Goal: Transaction & Acquisition: Book appointment/travel/reservation

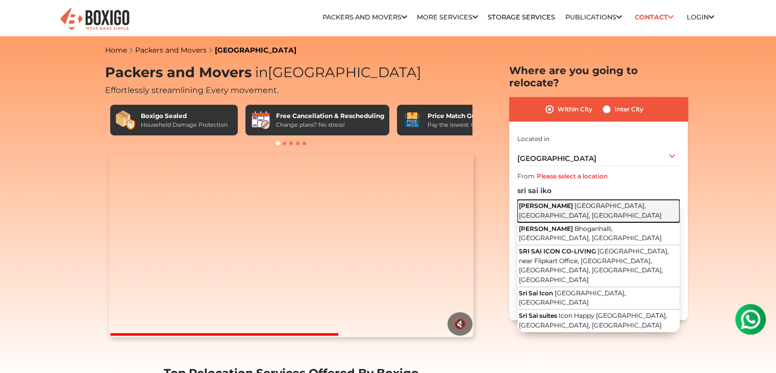
click at [597, 200] on button "Sri Sai Ikon Sarjapur Main Rd, Doddakannelli, Bengaluru, Karnataka" at bounding box center [598, 211] width 162 height 23
type input "Sri Sai Ikon, Sarjapur Main Rd, Doddakannelli, Bengaluru, Karnataka"
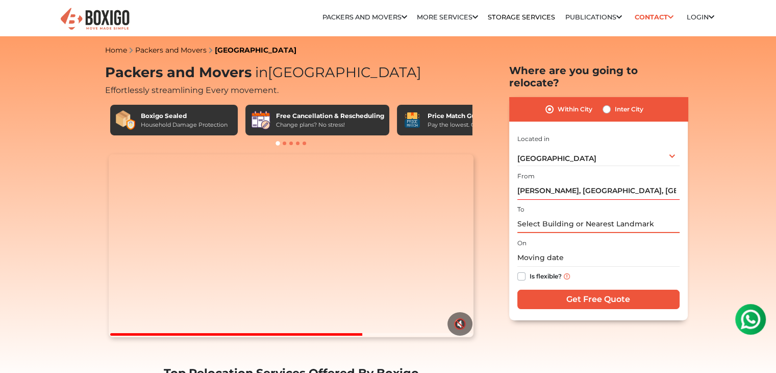
click at [580, 219] on input "text" at bounding box center [598, 224] width 162 height 18
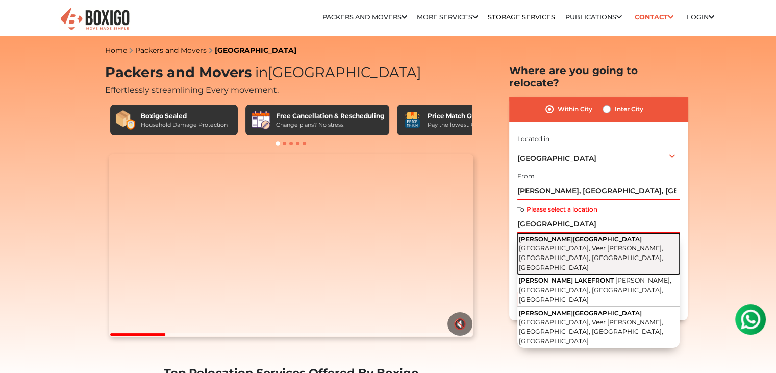
click at [584, 244] on span "Veerasandra Main Road, Veer Sandra, Electronic City, Bengaluru, Karnataka" at bounding box center [591, 257] width 144 height 27
type input "Gopalan lakefront, Veerasandra Main Road, Veer Sandra, Electronic City, Bengalu…"
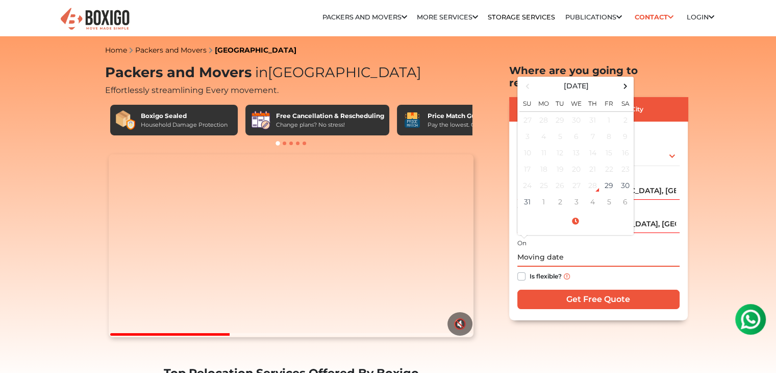
click at [551, 249] on input "text" at bounding box center [598, 258] width 162 height 18
click at [525, 193] on td "31" at bounding box center [527, 201] width 16 height 16
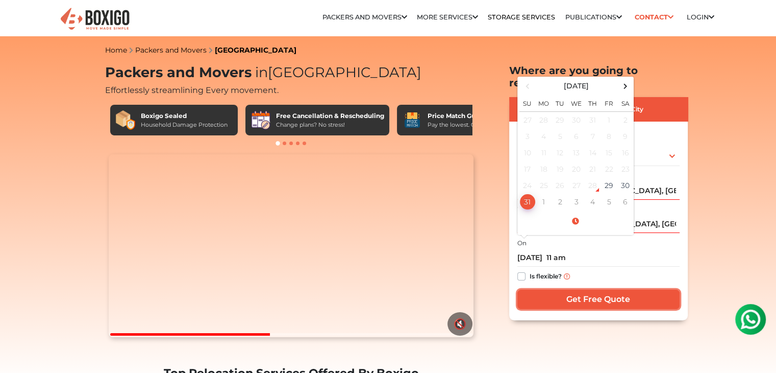
type input "08/31/2025 11:00 AM"
click at [624, 289] on input "Get Free Quote" at bounding box center [598, 298] width 162 height 19
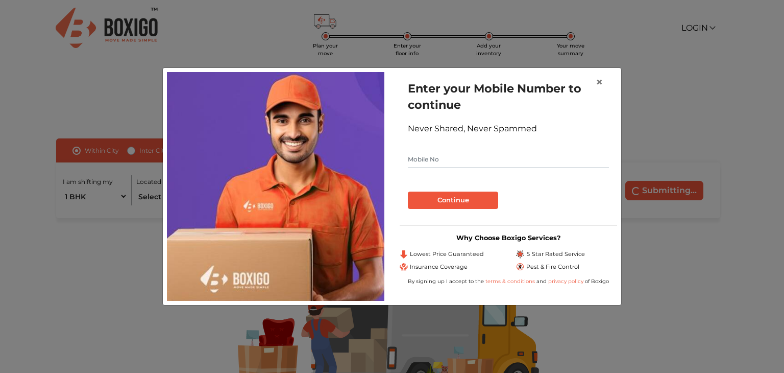
click at [420, 164] on input "text" at bounding box center [508, 159] width 201 height 16
type input "9483514605"
click at [461, 205] on button "Continue" at bounding box center [453, 199] width 90 height 17
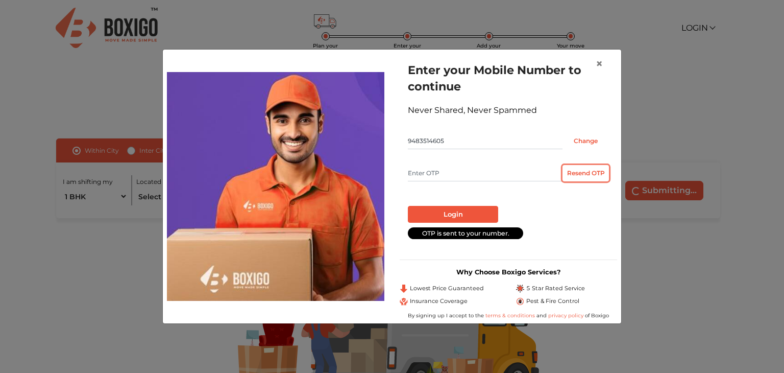
click at [603, 174] on button "Resend OTP" at bounding box center [585, 173] width 46 height 16
click at [459, 176] on input "text" at bounding box center [485, 173] width 155 height 16
type input "3518"
click at [457, 210] on button "Login" at bounding box center [453, 214] width 90 height 17
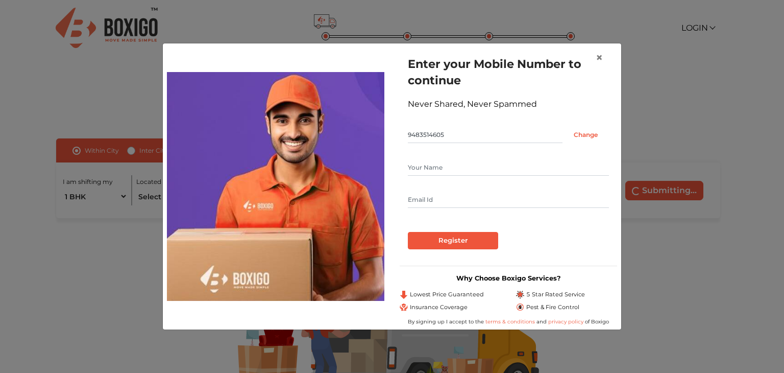
click at [445, 166] on input "text" at bounding box center [508, 167] width 201 height 16
type input "shyamalima"
click at [457, 196] on input "text" at bounding box center [508, 199] width 201 height 16
type input "drs.rajkhowa@gmail.com"
click at [463, 243] on input "Register" at bounding box center [453, 240] width 90 height 17
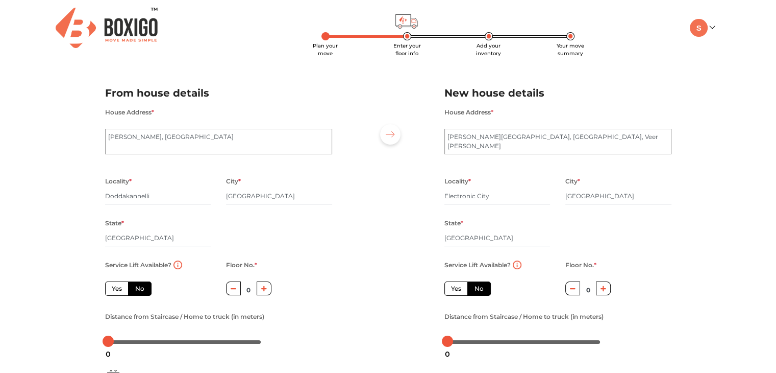
click at [269, 291] on button "button" at bounding box center [264, 288] width 15 height 14
type input "2"
drag, startPoint x: 108, startPoint y: 345, endPoint x: 115, endPoint y: 345, distance: 7.7
click at [115, 345] on div "5" at bounding box center [115, 353] width 13 height 17
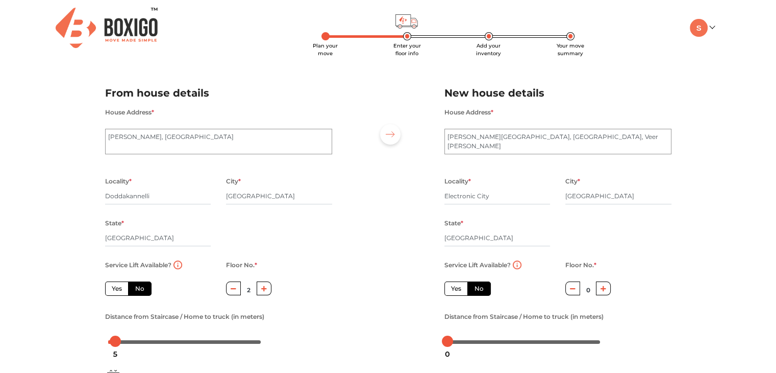
click at [535, 213] on div "Locality * Electronic City" at bounding box center [497, 196] width 106 height 42
drag, startPoint x: 114, startPoint y: 342, endPoint x: 152, endPoint y: 344, distance: 37.8
click at [152, 344] on body "Plan your move Enter your floor info Add your inventory Your move summary My Mo…" at bounding box center [388, 186] width 776 height 373
click at [604, 291] on icon "button" at bounding box center [604, 288] width 6 height 6
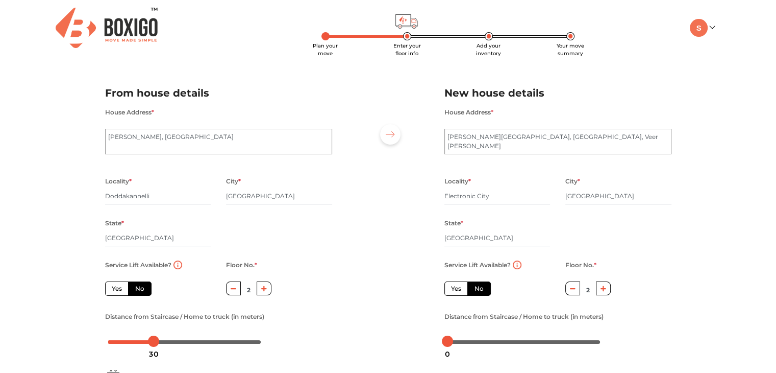
click at [604, 291] on icon "button" at bounding box center [604, 288] width 6 height 6
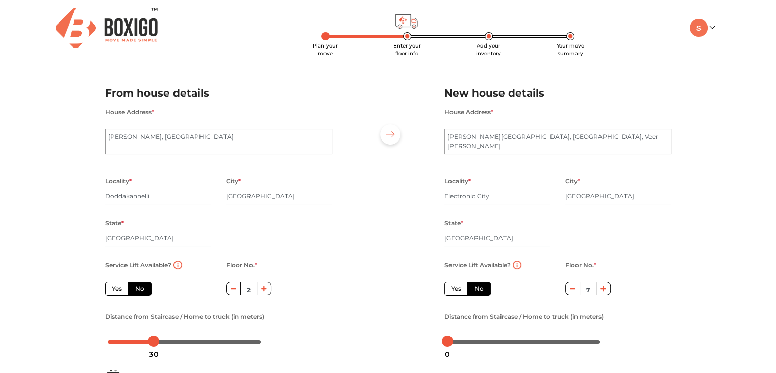
click at [604, 291] on icon "button" at bounding box center [604, 288] width 6 height 6
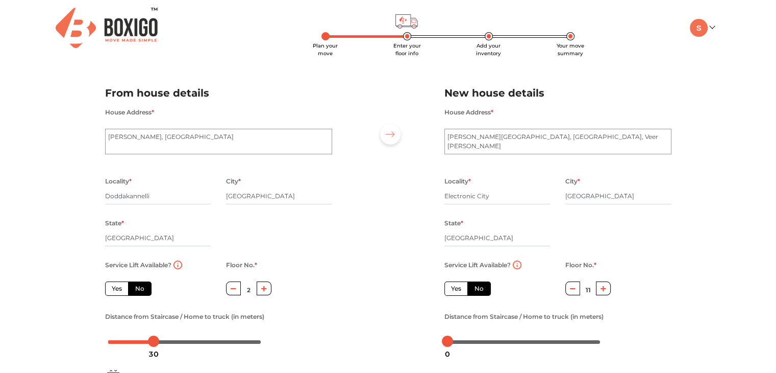
type input "12"
drag, startPoint x: 442, startPoint y: 343, endPoint x: 540, endPoint y: 348, distance: 98.1
click at [540, 348] on body "Plan your move Enter your floor info Add your inventory Your move summary My Mo…" at bounding box center [388, 186] width 776 height 373
click at [544, 341] on body "Plan your move Enter your floor info Add your inventory Your move summary My Mo…" at bounding box center [388, 186] width 776 height 373
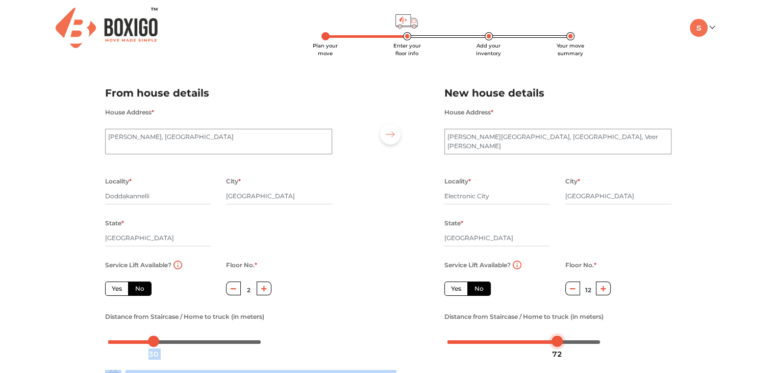
drag, startPoint x: 544, startPoint y: 341, endPoint x: 556, endPoint y: 343, distance: 12.3
click at [556, 343] on div at bounding box center [557, 340] width 11 height 11
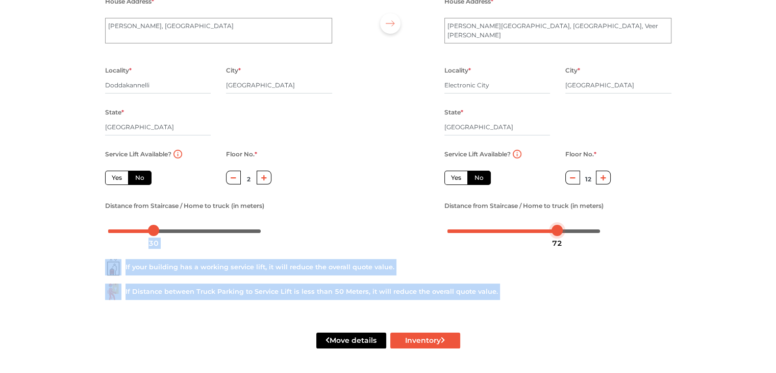
scroll to position [112, 0]
click at [641, 308] on div "If your building has a working service lift, it will reduce the overall quote v…" at bounding box center [388, 274] width 582 height 65
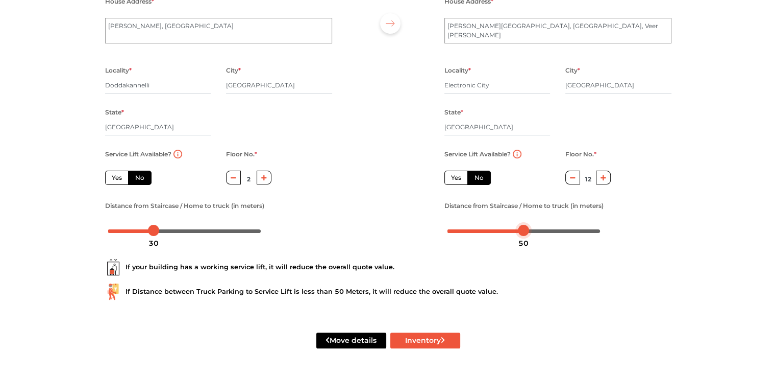
drag, startPoint x: 559, startPoint y: 230, endPoint x: 526, endPoint y: 233, distance: 33.3
click at [526, 233] on body "Plan your move Enter your floor info Add your inventory Your move summary My Mo…" at bounding box center [388, 75] width 776 height 373
click at [433, 342] on button "Inventory" at bounding box center [425, 340] width 70 height 16
radio input "true"
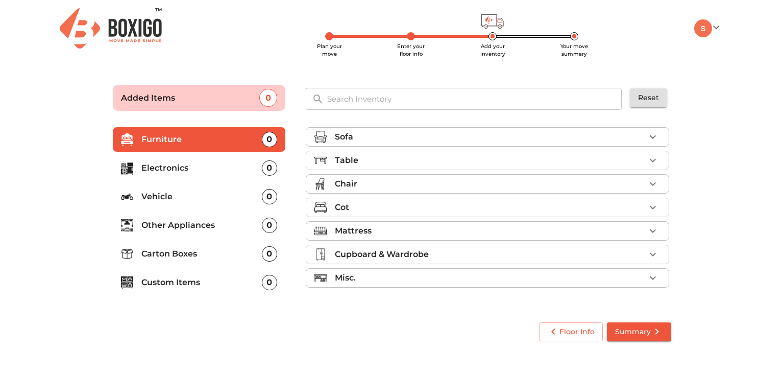
click at [233, 142] on p "Furniture" at bounding box center [201, 139] width 120 height 12
click at [351, 133] on p "Sofa" at bounding box center [344, 137] width 18 height 12
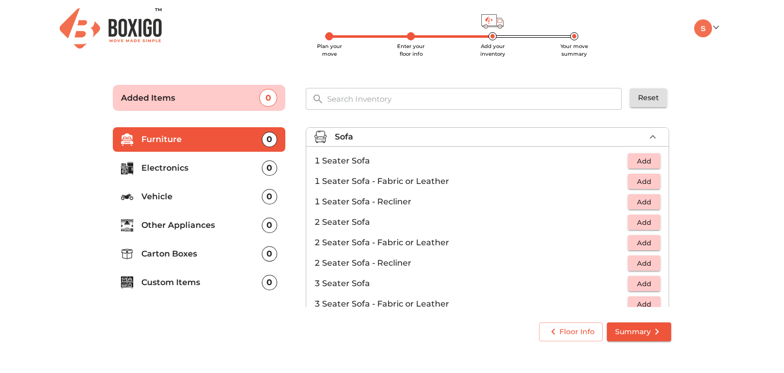
click at [639, 222] on span "Add" at bounding box center [644, 222] width 22 height 12
click at [646, 180] on span "Add" at bounding box center [644, 182] width 22 height 12
click at [647, 180] on icon "button" at bounding box center [653, 181] width 12 height 12
click at [618, 221] on icon "button" at bounding box center [621, 221] width 7 height 9
click at [645, 284] on span "Add" at bounding box center [644, 284] width 22 height 12
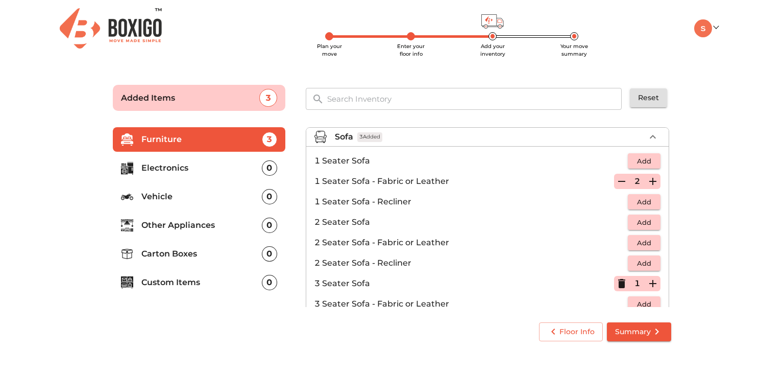
click at [273, 169] on div "0" at bounding box center [269, 167] width 15 height 15
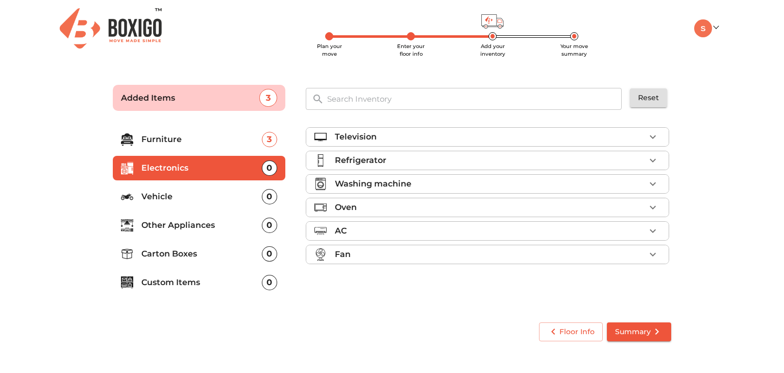
click at [654, 134] on icon "button" at bounding box center [653, 137] width 12 height 12
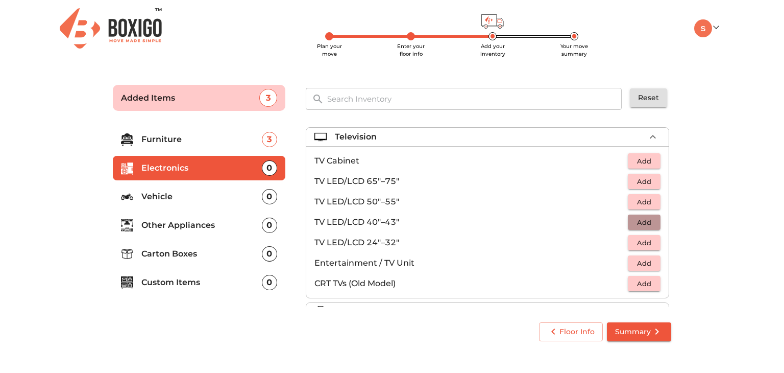
click at [643, 221] on span "Add" at bounding box center [644, 222] width 22 height 12
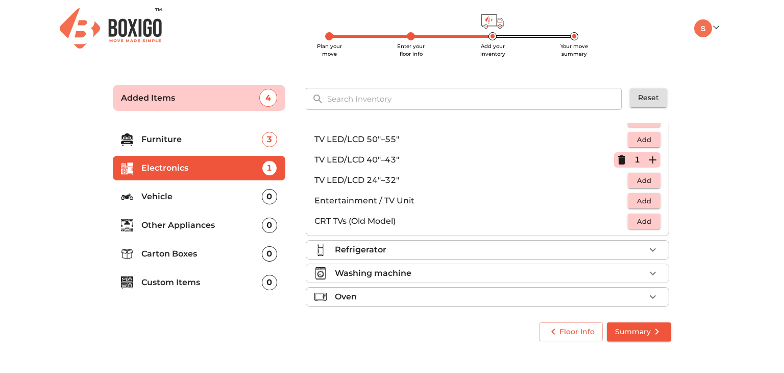
scroll to position [67, 0]
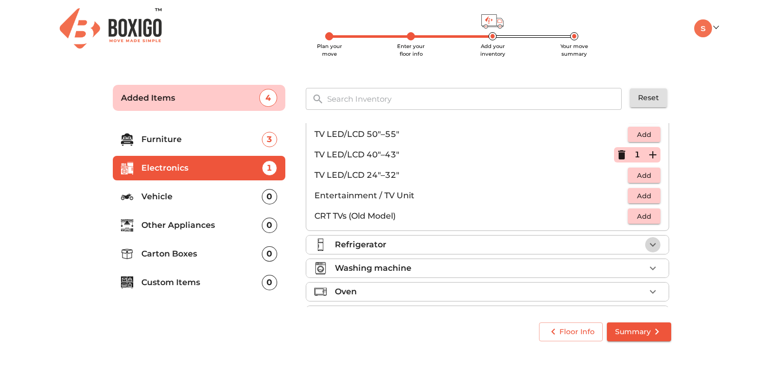
click at [648, 243] on icon "button" at bounding box center [653, 244] width 12 height 12
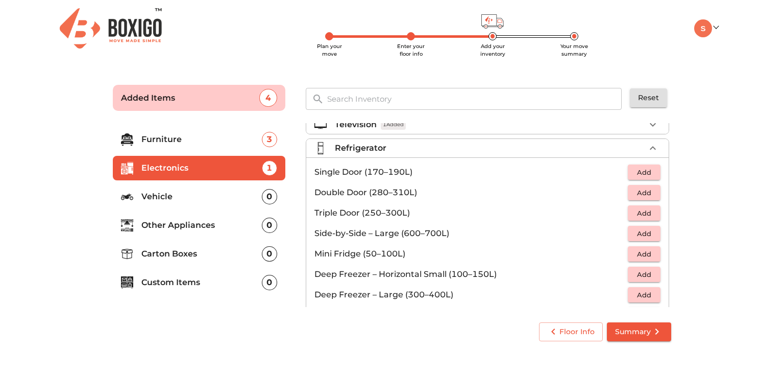
scroll to position [7, 0]
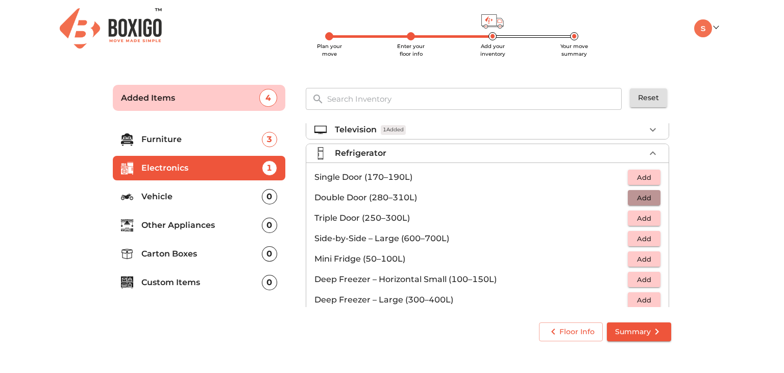
click at [638, 194] on span "Add" at bounding box center [644, 198] width 22 height 12
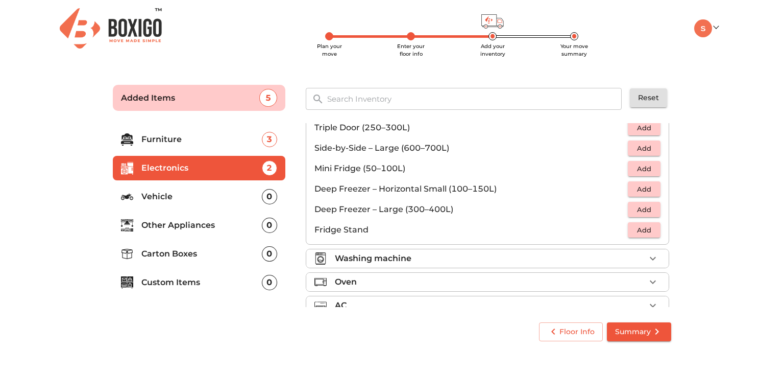
scroll to position [103, 0]
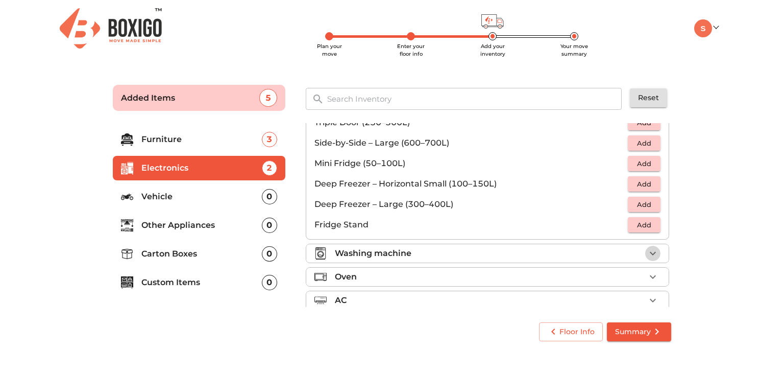
click at [650, 253] on icon "button" at bounding box center [653, 254] width 6 height 4
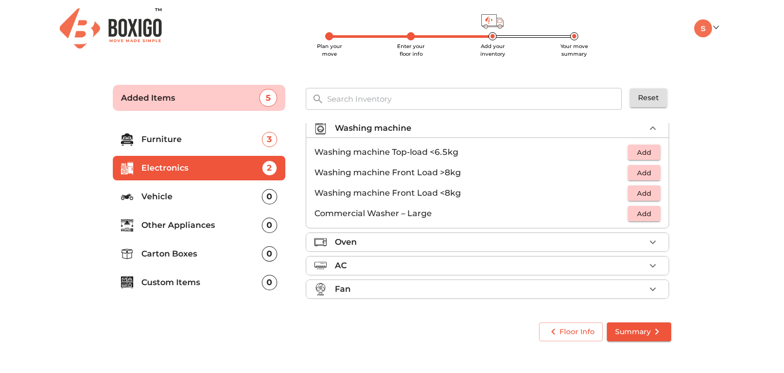
scroll to position [47, 0]
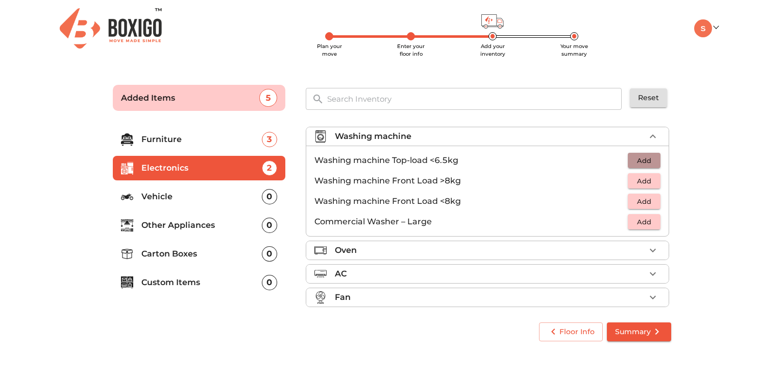
click at [643, 160] on span "Add" at bounding box center [644, 161] width 22 height 12
click at [648, 247] on icon "button" at bounding box center [653, 250] width 12 height 12
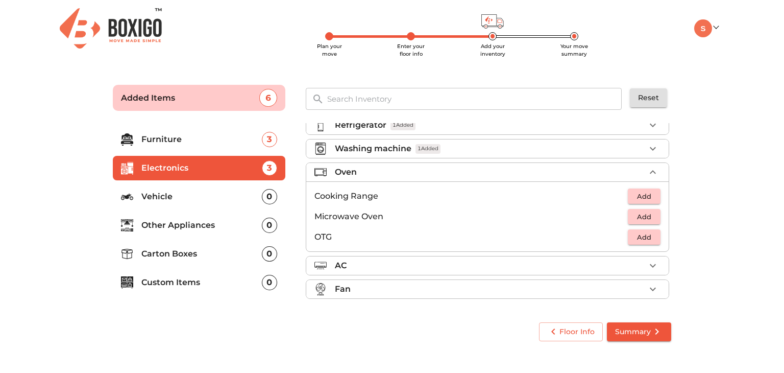
scroll to position [34, 0]
click at [639, 219] on span "Add" at bounding box center [644, 218] width 22 height 12
click at [637, 292] on div "Fan" at bounding box center [490, 290] width 310 height 12
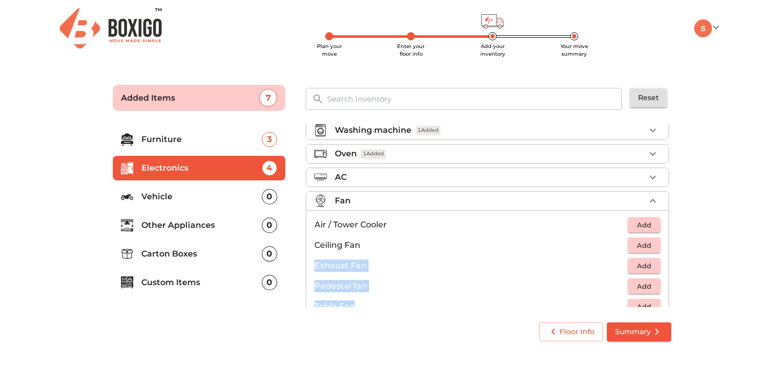
scroll to position [75, 0]
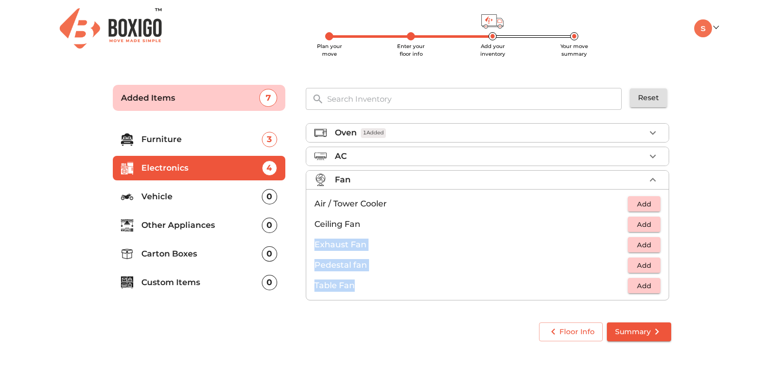
drag, startPoint x: 665, startPoint y: 264, endPoint x: 668, endPoint y: 301, distance: 37.4
click at [668, 301] on div "Television 1 Added Refrigerator 1 Added Washing machine 1 Added Oven 1 Added AC…" at bounding box center [488, 215] width 365 height 184
click at [271, 199] on div "0" at bounding box center [269, 196] width 15 height 15
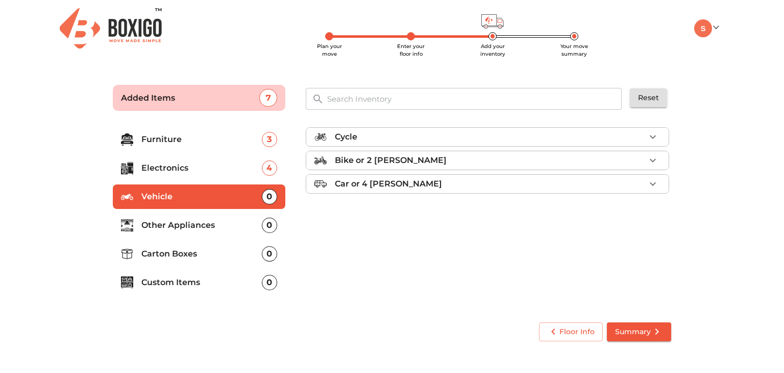
click at [271, 227] on div "0" at bounding box center [269, 224] width 15 height 15
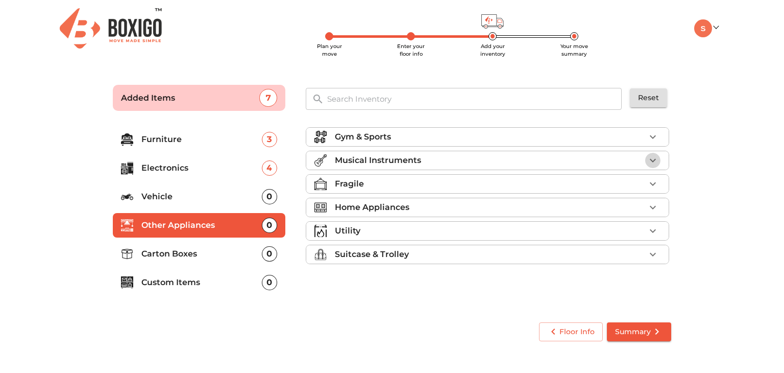
click at [653, 161] on icon "button" at bounding box center [653, 161] width 6 height 4
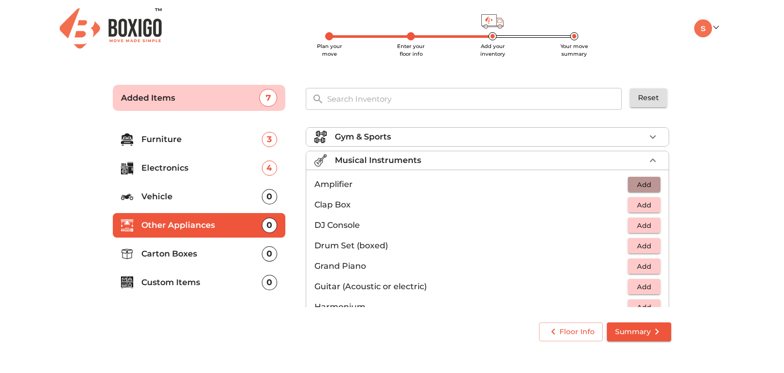
click at [639, 182] on span "Add" at bounding box center [644, 185] width 22 height 12
click at [645, 285] on span "Add" at bounding box center [644, 287] width 22 height 12
click at [649, 285] on icon "button" at bounding box center [652, 286] width 7 height 7
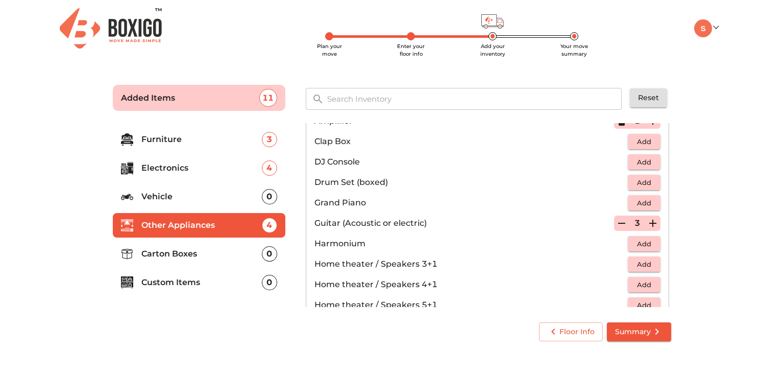
scroll to position [80, 0]
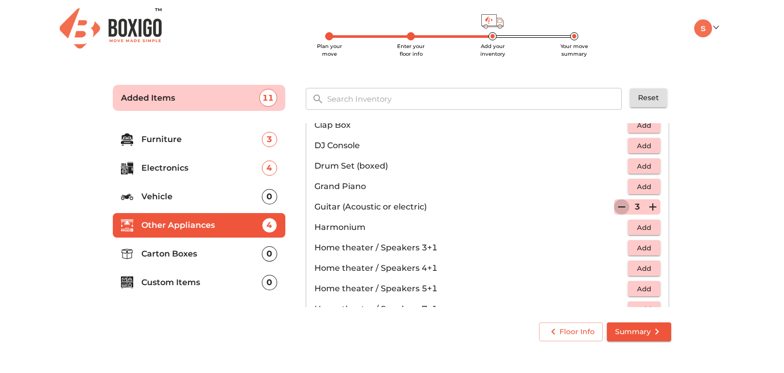
click at [618, 203] on icon "button" at bounding box center [621, 207] width 12 height 12
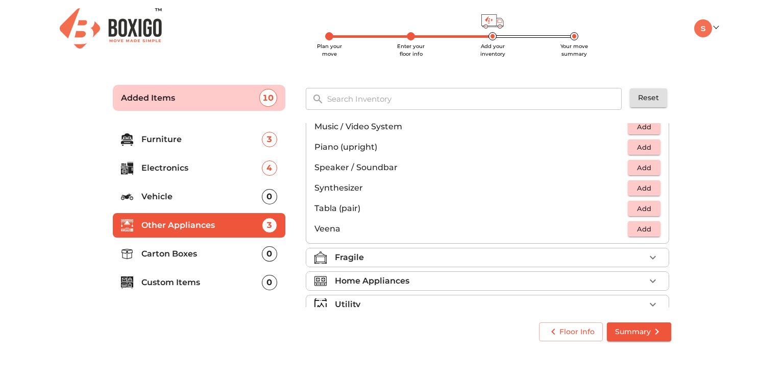
scroll to position [333, 0]
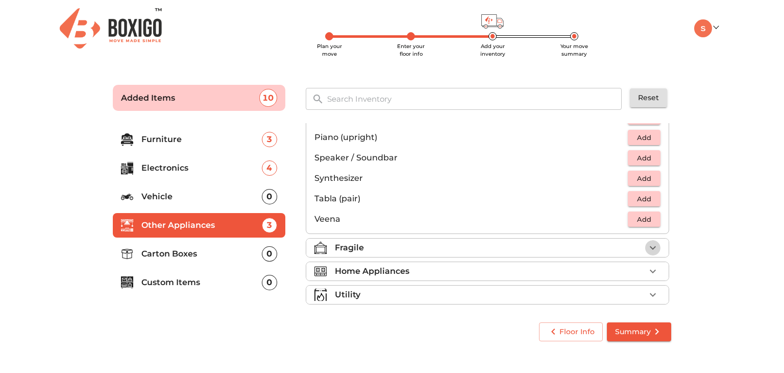
click at [647, 248] on icon "button" at bounding box center [653, 247] width 12 height 12
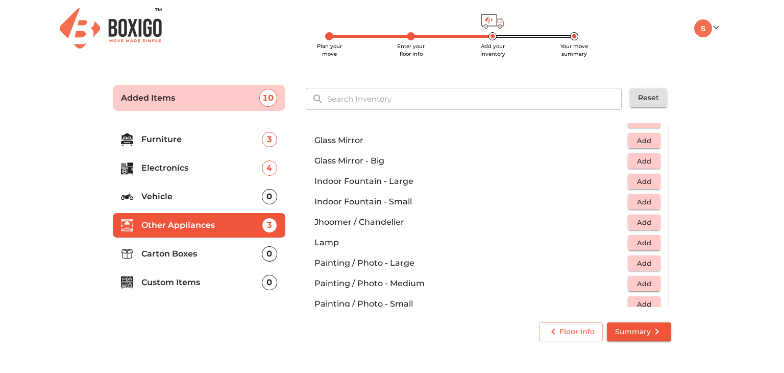
click at [667, 205] on div "Gym & Sports Musical Instruments 3 Added Fragile Aquarium - Large Add Aquarium …" at bounding box center [488, 215] width 365 height 184
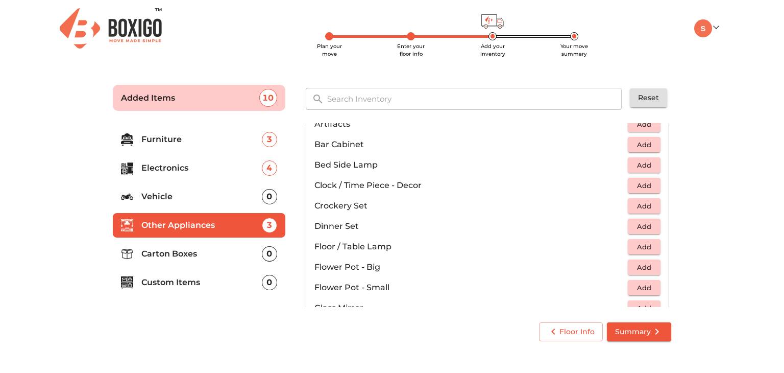
scroll to position [169, 0]
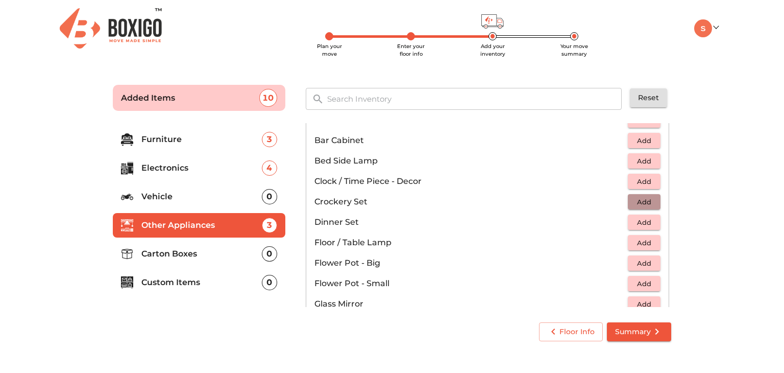
click at [636, 204] on span "Add" at bounding box center [644, 202] width 22 height 12
click at [649, 202] on icon "button" at bounding box center [653, 201] width 12 height 12
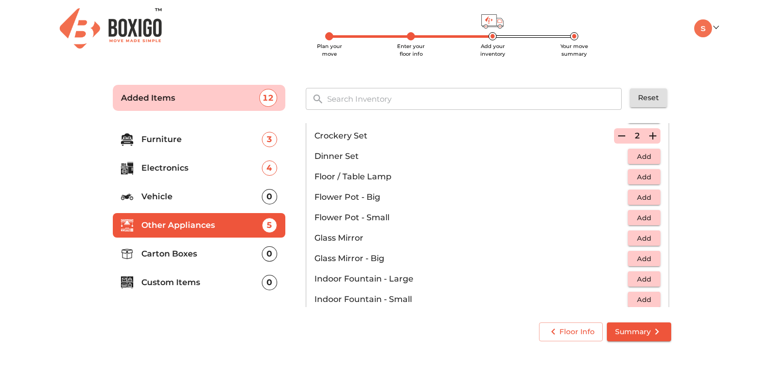
scroll to position [237, 0]
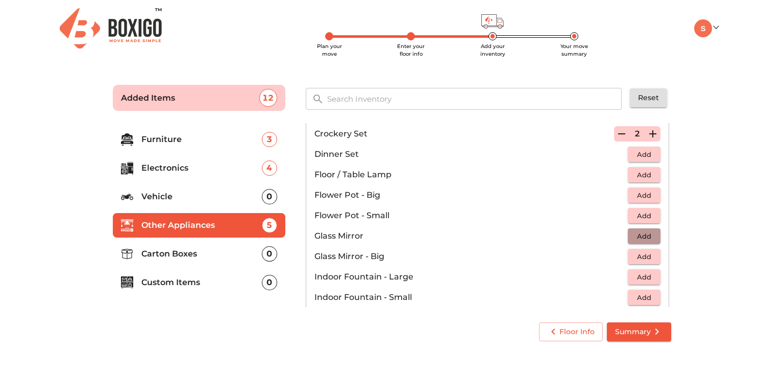
click at [646, 236] on span "Add" at bounding box center [644, 236] width 22 height 12
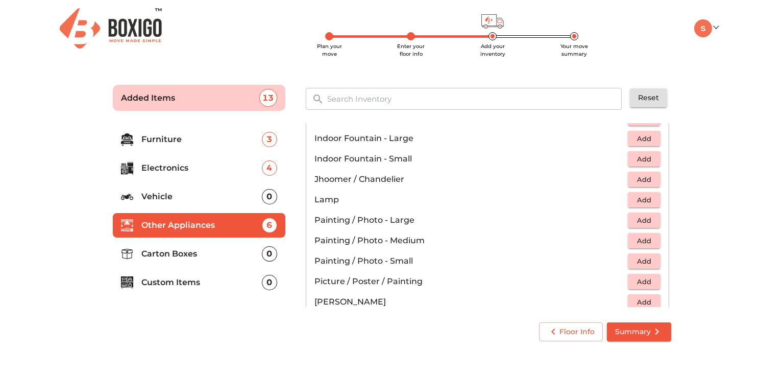
scroll to position [378, 0]
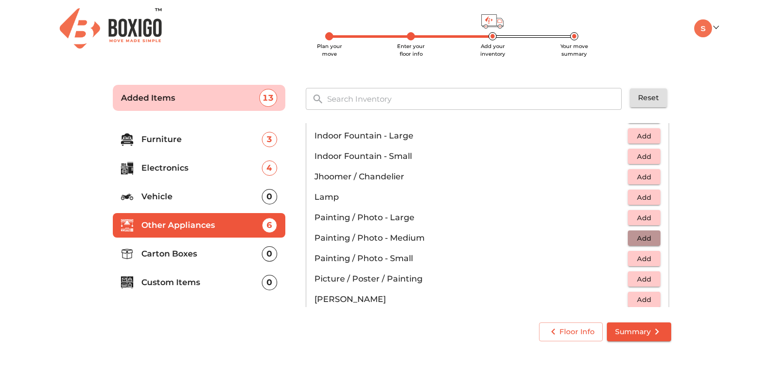
click at [638, 239] on span "Add" at bounding box center [644, 238] width 22 height 12
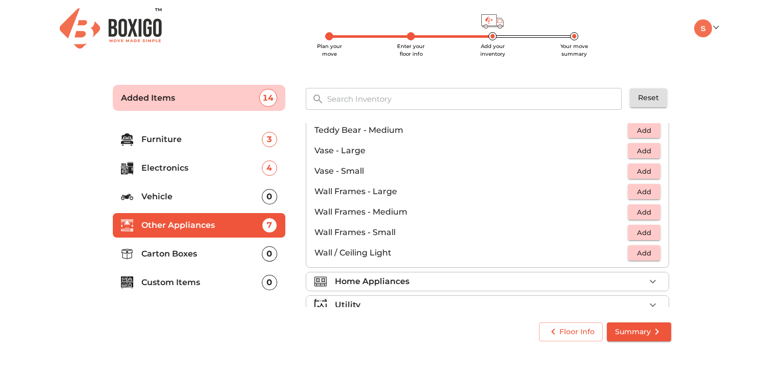
scroll to position [662, 0]
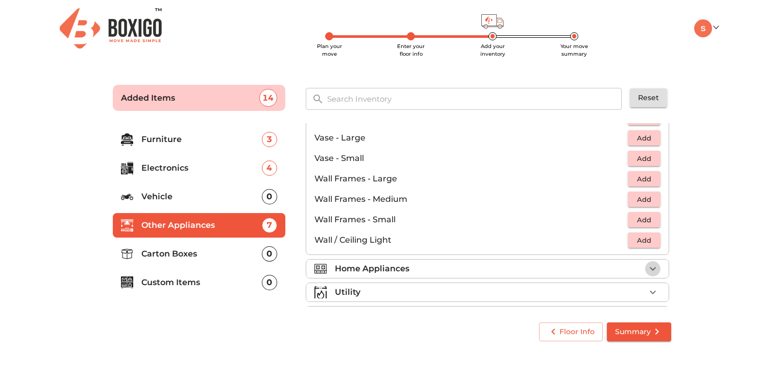
click at [647, 270] on icon "button" at bounding box center [653, 268] width 12 height 12
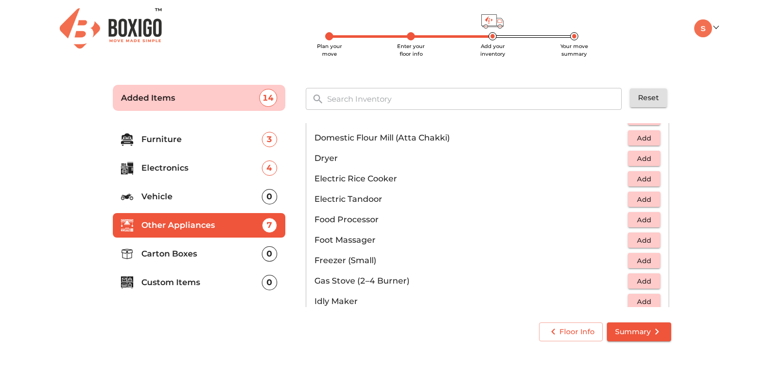
scroll to position [300, 0]
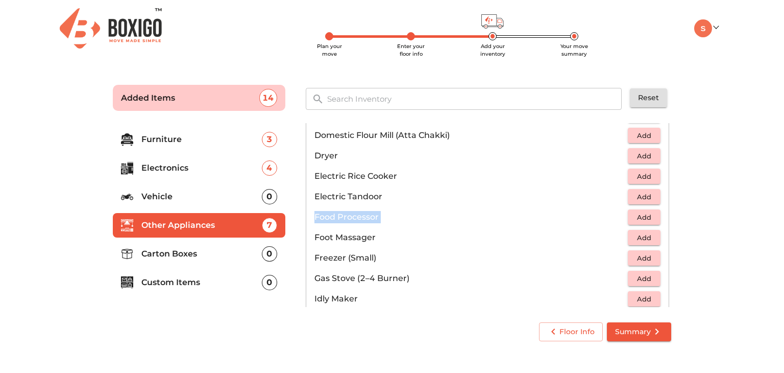
drag, startPoint x: 665, startPoint y: 196, endPoint x: 672, endPoint y: 213, distance: 18.1
click at [672, 213] on div "Gym & Sports Musical Instruments 3 Added Fragile 4 Added Home Appliances Air Fr…" at bounding box center [489, 215] width 374 height 192
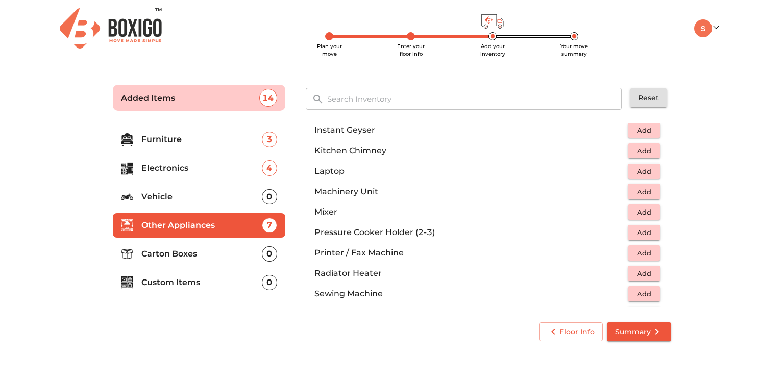
scroll to position [514, 0]
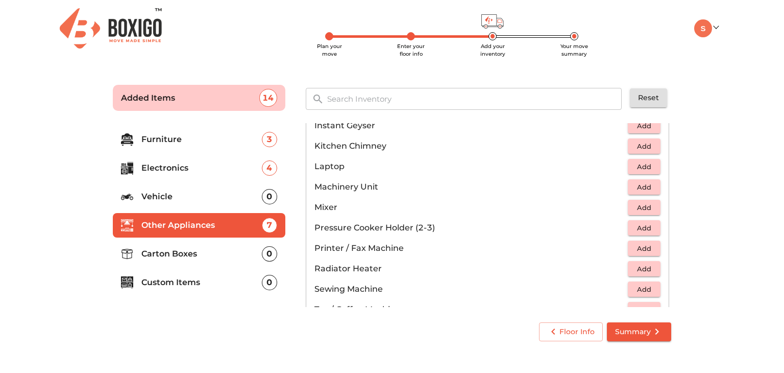
click at [634, 197] on li "Mixer Add" at bounding box center [487, 207] width 362 height 20
click at [634, 205] on span "Add" at bounding box center [644, 208] width 22 height 12
click at [645, 225] on span "Add" at bounding box center [644, 228] width 22 height 12
click at [647, 225] on icon "button" at bounding box center [653, 227] width 12 height 12
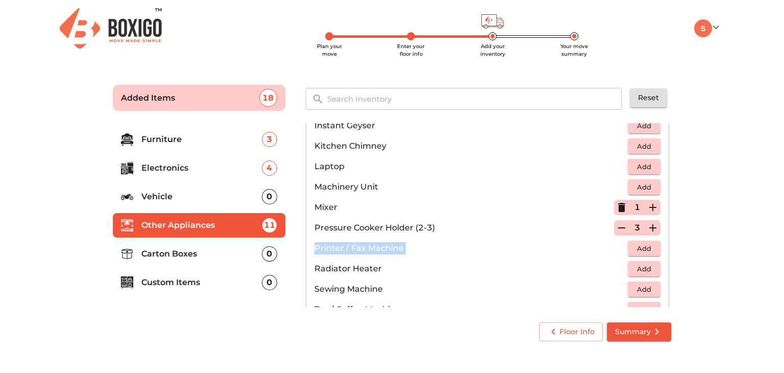
drag, startPoint x: 661, startPoint y: 234, endPoint x: 666, endPoint y: 237, distance: 6.0
click at [666, 237] on div "Gym & Sports Musical Instruments 3 Added Fragile 4 Added Home Appliances 4 Adde…" at bounding box center [488, 215] width 365 height 184
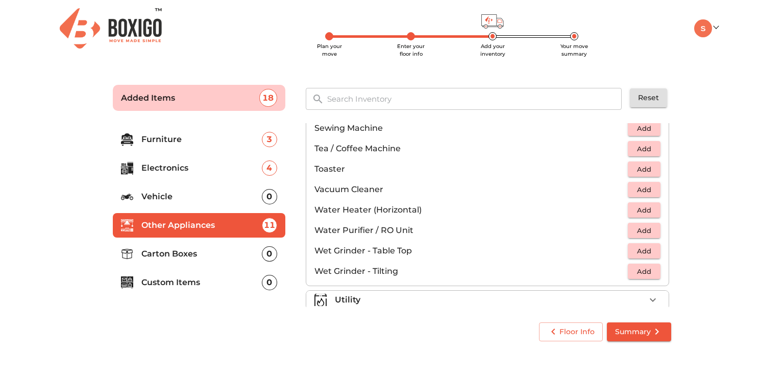
scroll to position [679, 0]
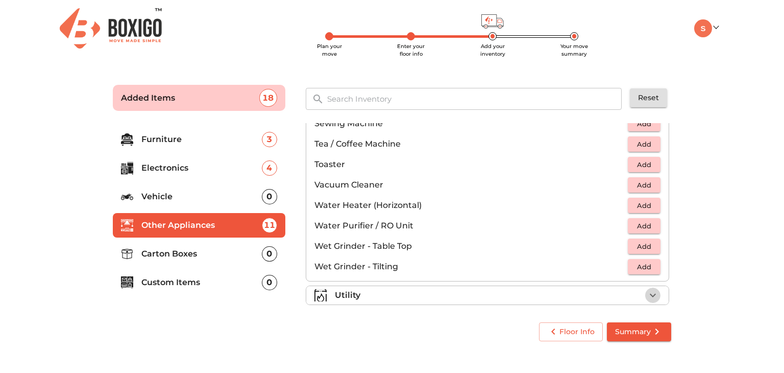
click at [649, 291] on icon "button" at bounding box center [653, 295] width 12 height 12
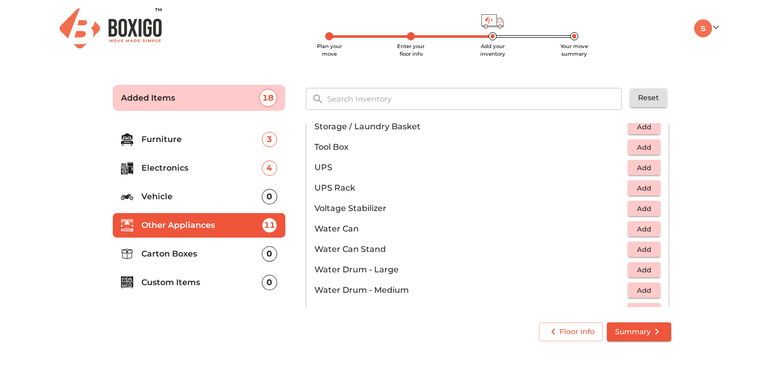
scroll to position [679, 0]
drag, startPoint x: 665, startPoint y: 263, endPoint x: 666, endPoint y: 256, distance: 7.8
click at [666, 256] on div "Gym & Sports Musical Instruments 3 Added Fragile 4 Added Home Appliances 4 Adde…" at bounding box center [488, 215] width 365 height 184
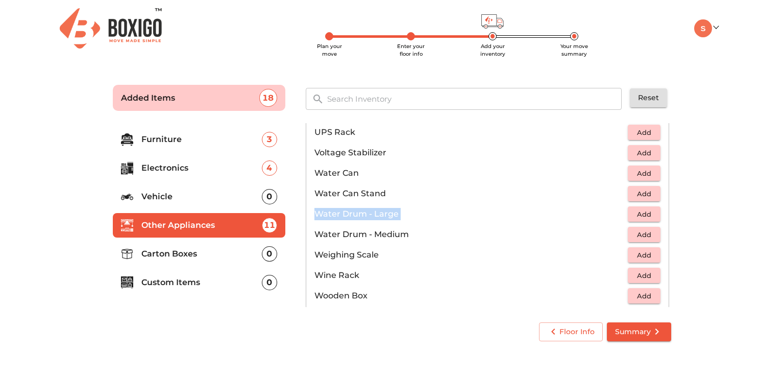
scroll to position [769, 0]
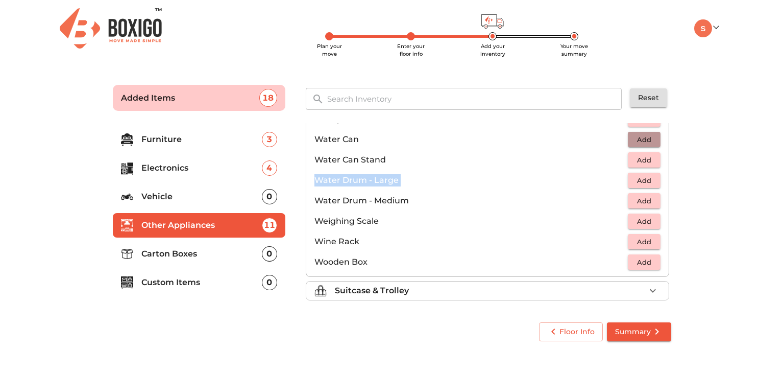
click at [649, 139] on span "Add" at bounding box center [644, 140] width 22 height 12
click at [634, 215] on span "Add" at bounding box center [644, 221] width 22 height 12
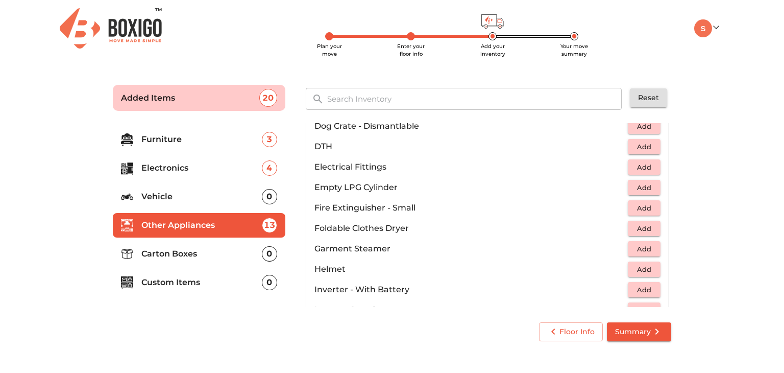
scroll to position [366, 0]
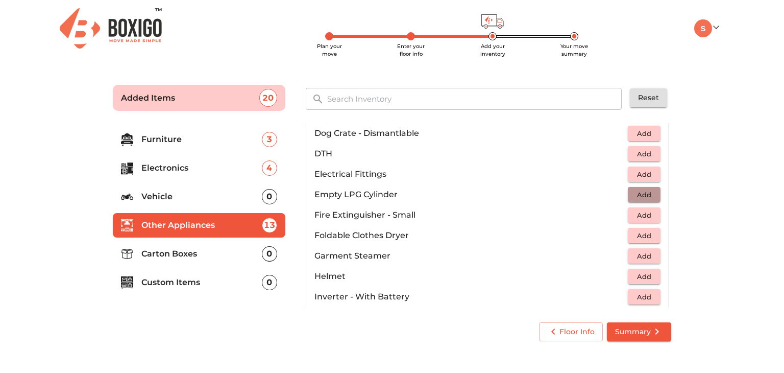
click at [648, 190] on span "Add" at bounding box center [644, 195] width 22 height 12
click at [649, 191] on icon "button" at bounding box center [652, 194] width 7 height 7
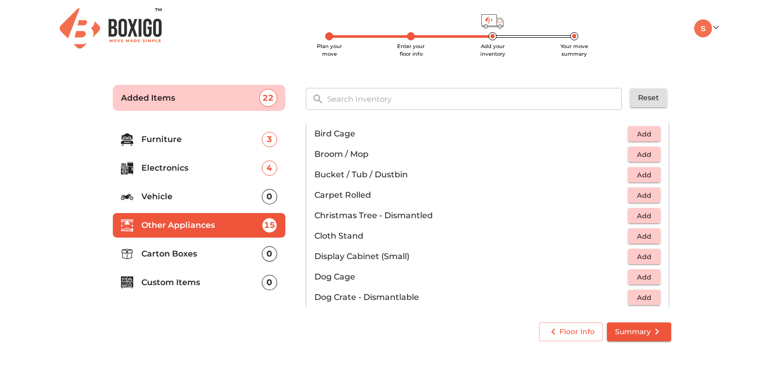
scroll to position [201, 0]
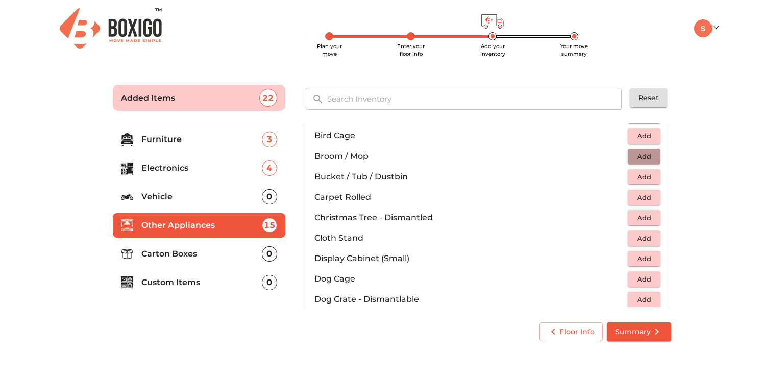
click at [633, 159] on span "Add" at bounding box center [644, 157] width 22 height 12
click at [638, 175] on span "Add" at bounding box center [644, 177] width 22 height 12
click at [649, 175] on icon "button" at bounding box center [652, 176] width 7 height 7
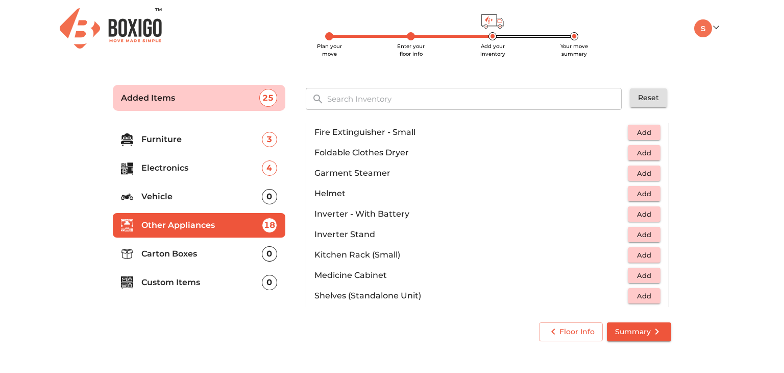
scroll to position [456, 0]
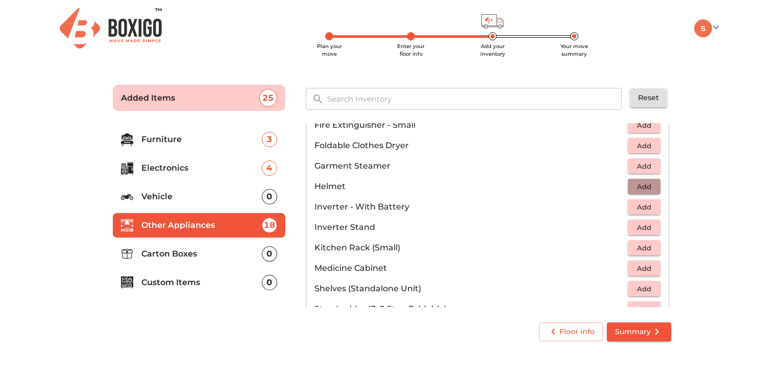
click at [645, 181] on span "Add" at bounding box center [644, 187] width 22 height 12
click at [665, 226] on div "Gym & Sports Musical Instruments 3 Added Fragile 4 Added Home Appliances 4 Adde…" at bounding box center [488, 215] width 365 height 184
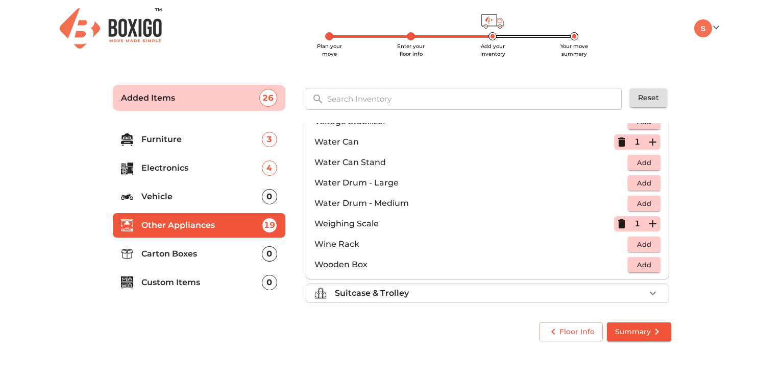
scroll to position [769, 0]
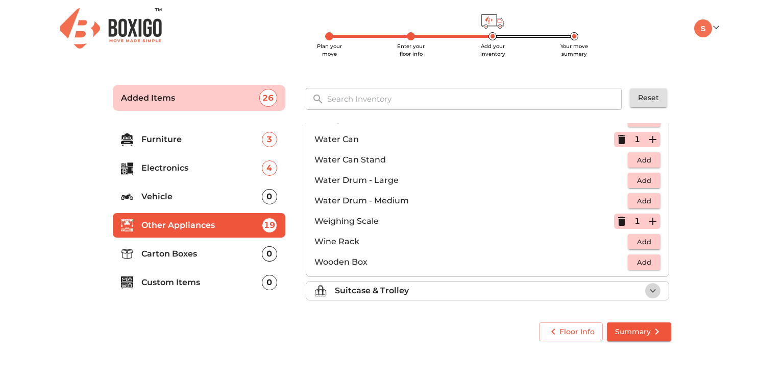
click at [645, 286] on button "button" at bounding box center [652, 290] width 15 height 15
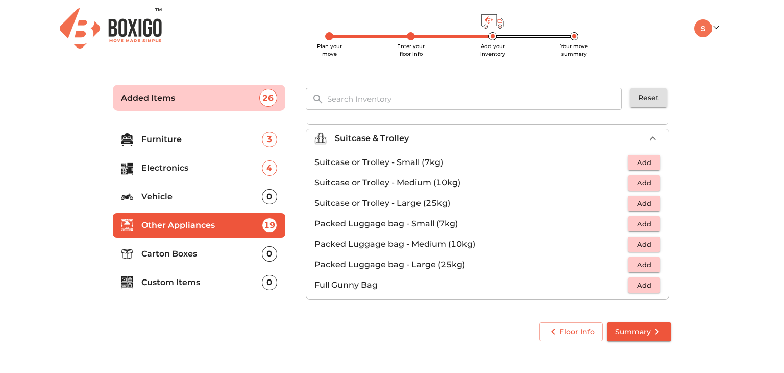
scroll to position [115, 0]
click at [642, 184] on span "Add" at bounding box center [644, 184] width 22 height 12
click at [653, 179] on button "button" at bounding box center [652, 183] width 15 height 15
click at [647, 226] on span "Add" at bounding box center [644, 224] width 22 height 12
click at [649, 226] on icon "button" at bounding box center [652, 223] width 7 height 7
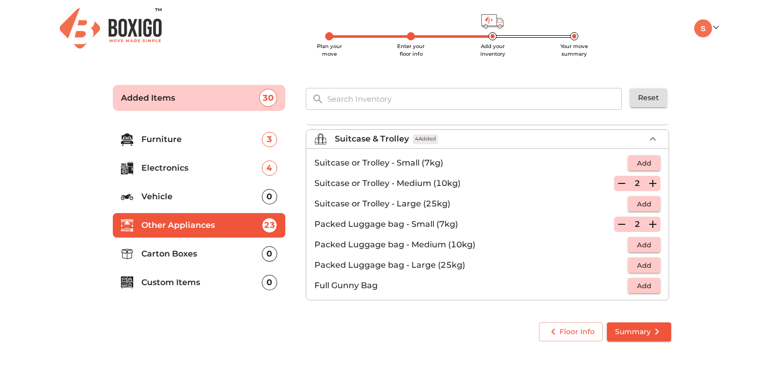
click at [242, 141] on p "Furniture" at bounding box center [201, 139] width 120 height 12
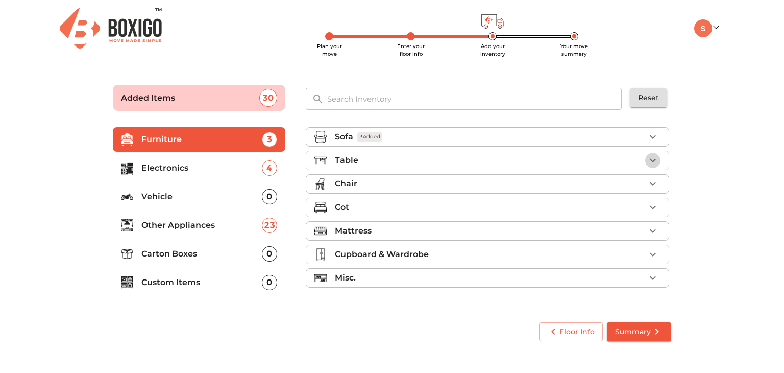
click at [654, 158] on icon "button" at bounding box center [653, 160] width 12 height 12
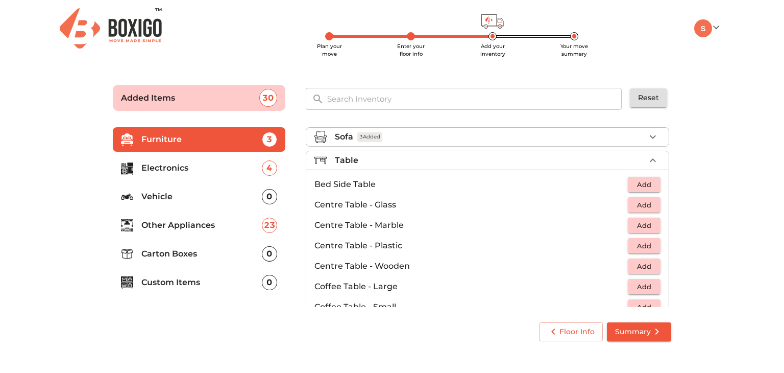
scroll to position [2, 0]
click at [645, 303] on span "Add" at bounding box center [644, 306] width 22 height 12
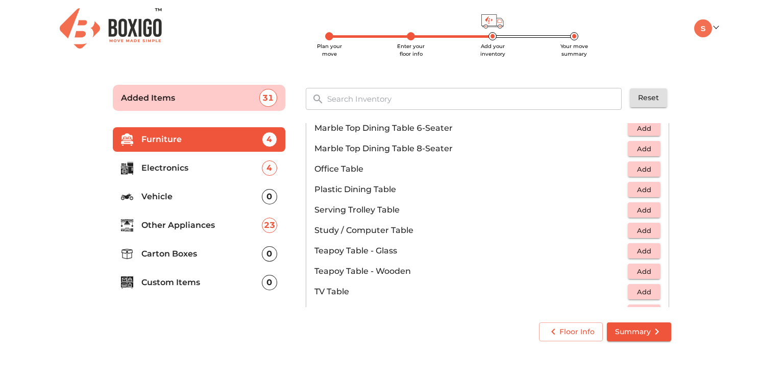
scroll to position [512, 0]
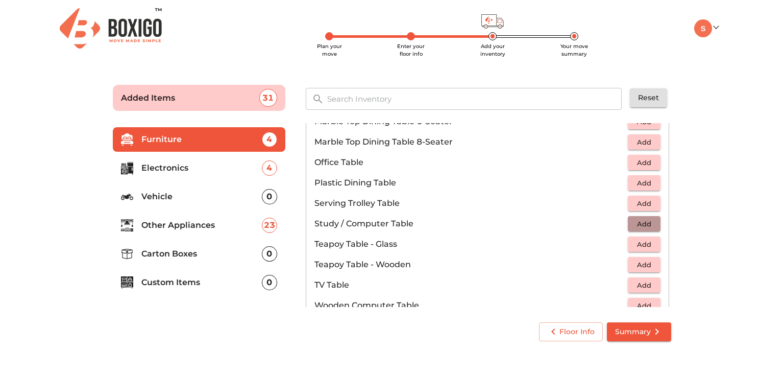
click at [635, 221] on span "Add" at bounding box center [644, 224] width 22 height 12
click at [649, 221] on icon "button" at bounding box center [652, 223] width 7 height 7
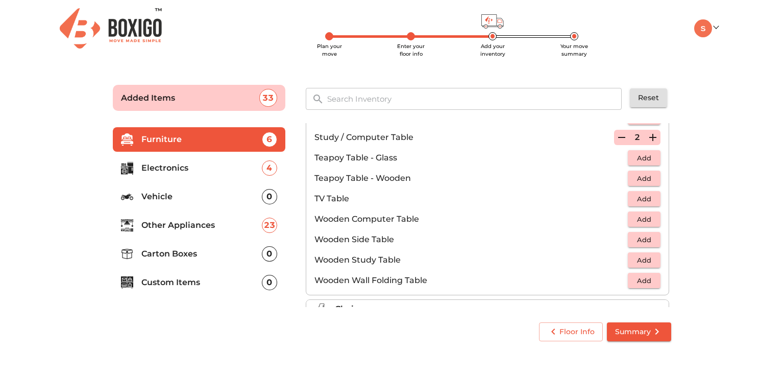
scroll to position [602, 0]
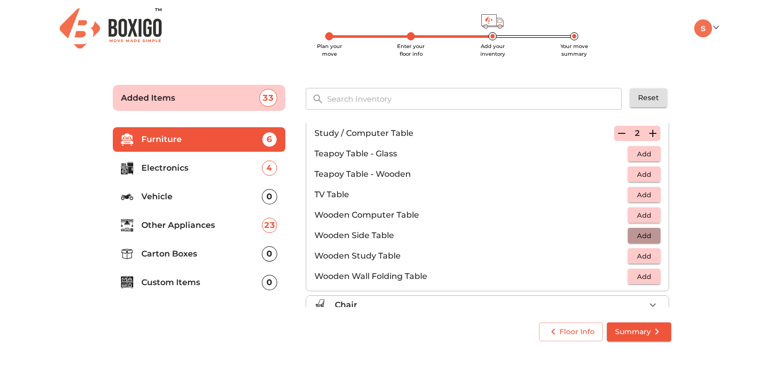
click at [647, 230] on span "Add" at bounding box center [644, 236] width 22 height 12
click at [618, 133] on icon "button" at bounding box center [621, 133] width 7 height 1
click at [633, 252] on span "Add" at bounding box center [644, 256] width 22 height 12
click at [664, 297] on div "Sofa 3 Added Table 4 Added Bed Side Table Add Centre Table - Glass Add Centre T…" at bounding box center [488, 215] width 365 height 184
click at [649, 301] on icon "button" at bounding box center [653, 305] width 12 height 12
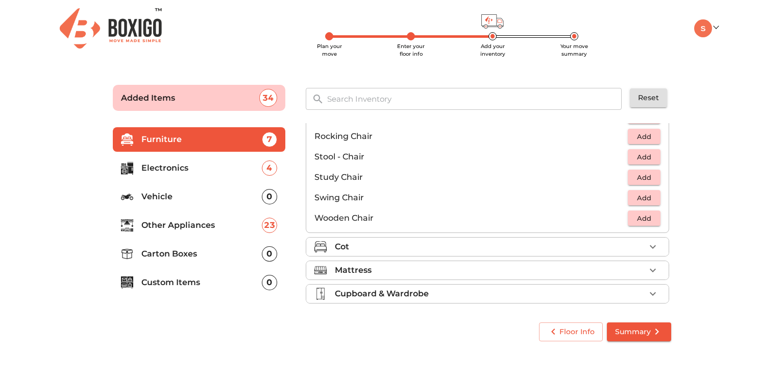
scroll to position [400, 0]
click at [640, 215] on span "Add" at bounding box center [644, 217] width 22 height 12
click at [647, 241] on icon "button" at bounding box center [653, 245] width 12 height 12
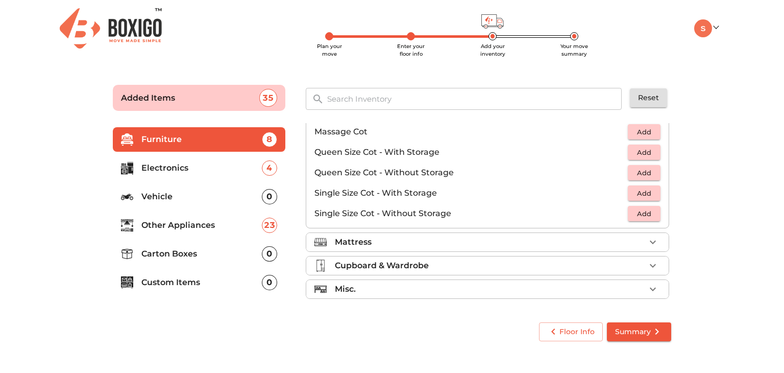
scroll to position [323, 0]
click at [636, 155] on span "Add" at bounding box center [644, 154] width 22 height 12
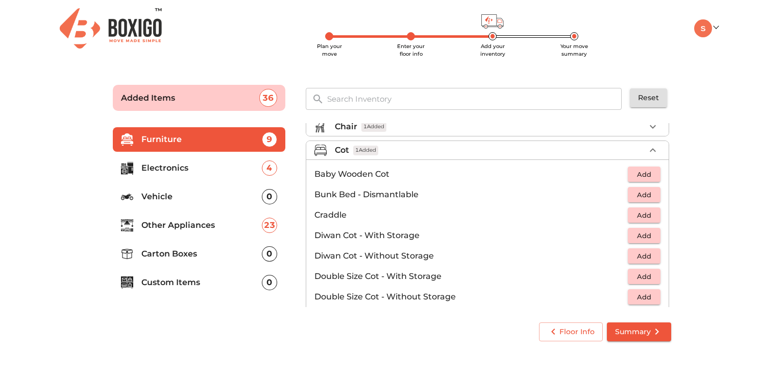
scroll to position [55, 0]
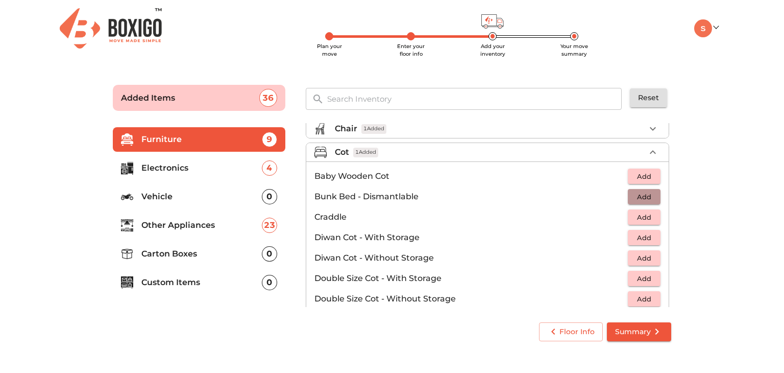
click at [640, 196] on span "Add" at bounding box center [644, 197] width 22 height 12
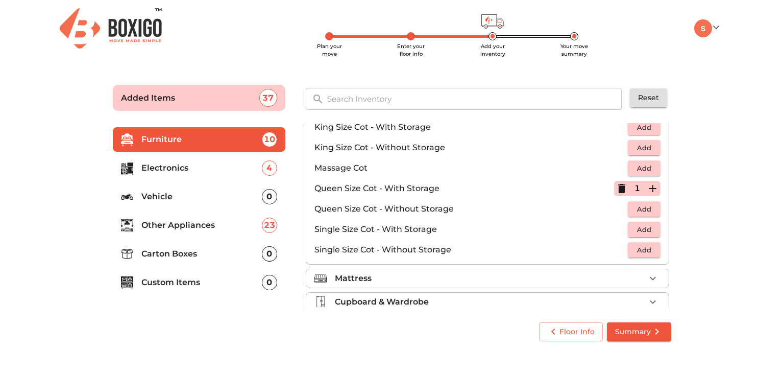
scroll to position [292, 0]
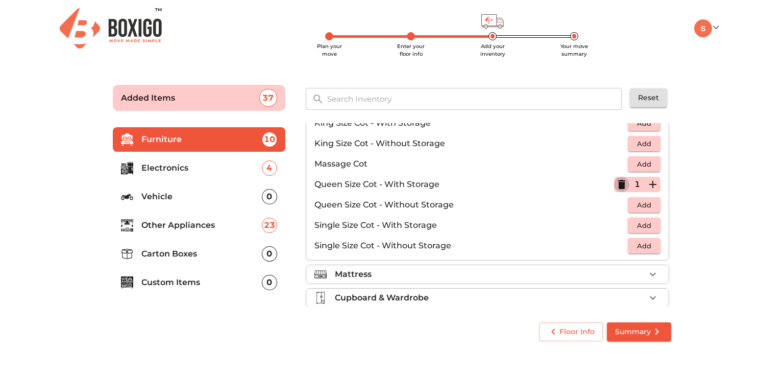
click at [615, 181] on icon "button" at bounding box center [621, 184] width 12 height 12
click at [643, 206] on span "Add" at bounding box center [644, 205] width 22 height 12
click at [650, 273] on icon "button" at bounding box center [653, 275] width 6 height 4
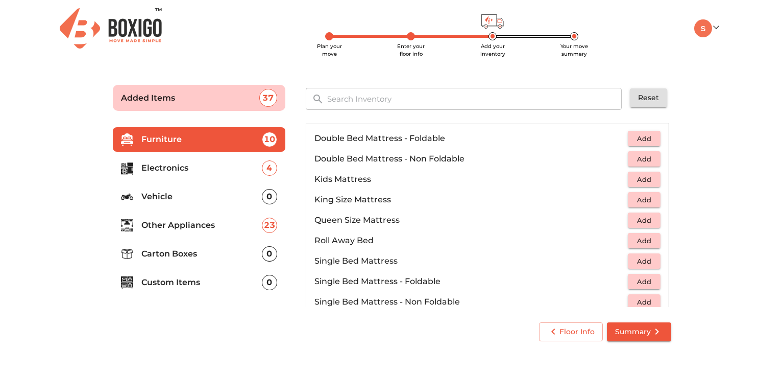
scroll to position [115, 0]
click at [648, 224] on span "Add" at bounding box center [644, 222] width 22 height 12
click at [648, 224] on icon "button" at bounding box center [653, 221] width 12 height 12
drag, startPoint x: 664, startPoint y: 243, endPoint x: 670, endPoint y: 251, distance: 9.1
click at [670, 251] on div "Sofa 3 Added Table 4 Added Chair 1 Added Cot 2 Added Mattress 2 Added Double Be…" at bounding box center [488, 215] width 365 height 184
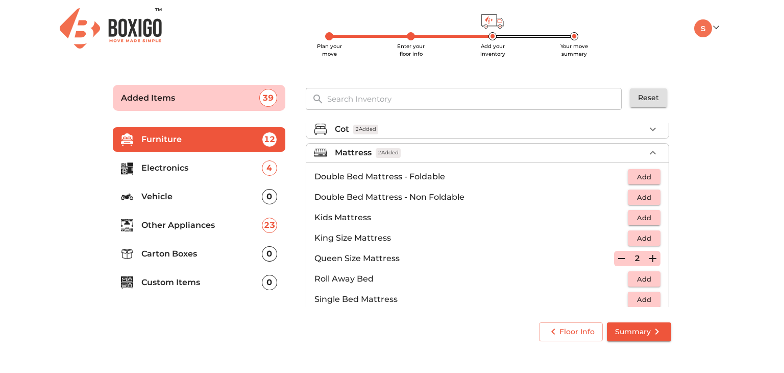
scroll to position [78, 0]
click at [615, 255] on icon "button" at bounding box center [621, 259] width 12 height 12
click at [618, 255] on icon "button" at bounding box center [621, 258] width 7 height 9
click at [638, 194] on span "Add" at bounding box center [644, 198] width 22 height 12
click at [651, 199] on icon "button" at bounding box center [653, 197] width 12 height 12
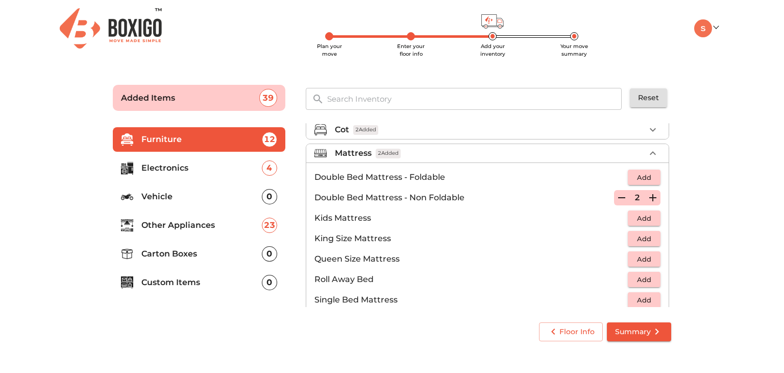
scroll to position [200, 0]
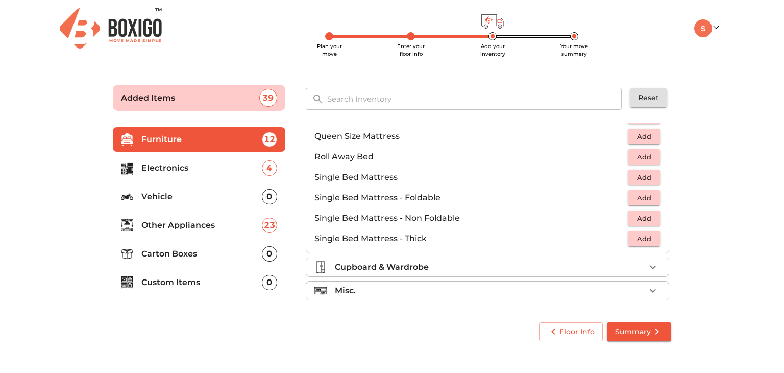
click at [628, 263] on div "Cupboard & Wardrobe" at bounding box center [490, 267] width 310 height 12
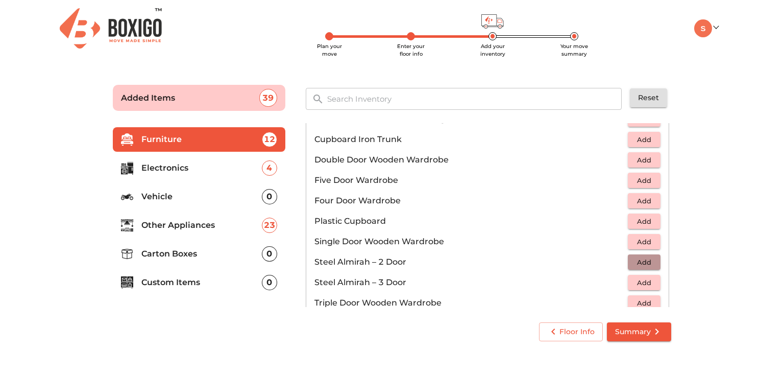
click at [647, 262] on span "Add" at bounding box center [644, 262] width 22 height 12
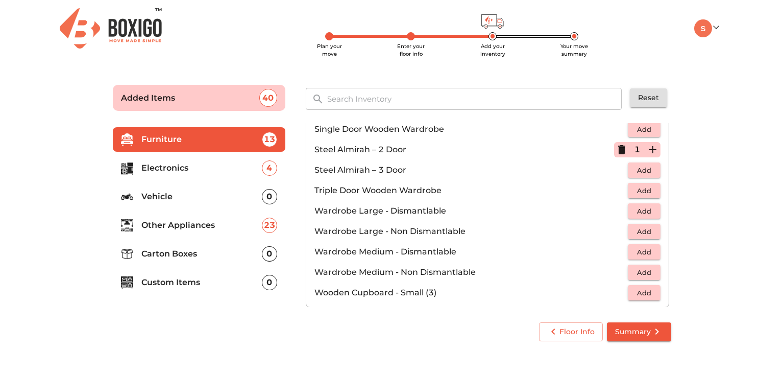
scroll to position [321, 0]
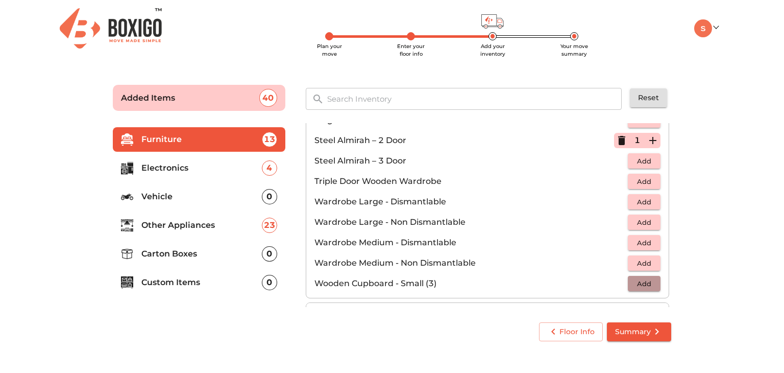
click at [641, 278] on span "Add" at bounding box center [644, 284] width 22 height 12
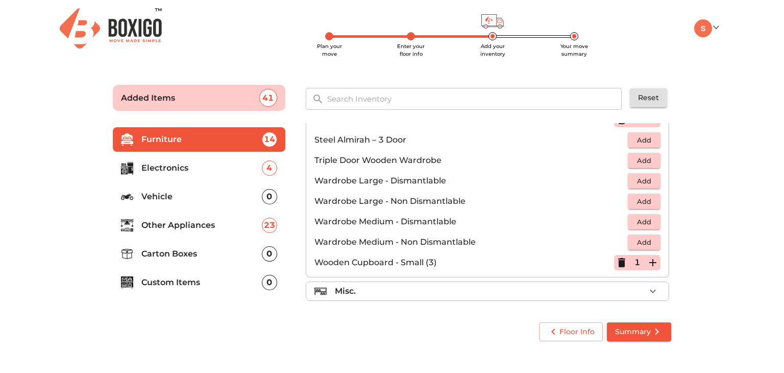
scroll to position [343, 0]
click at [647, 286] on icon "button" at bounding box center [653, 290] width 12 height 12
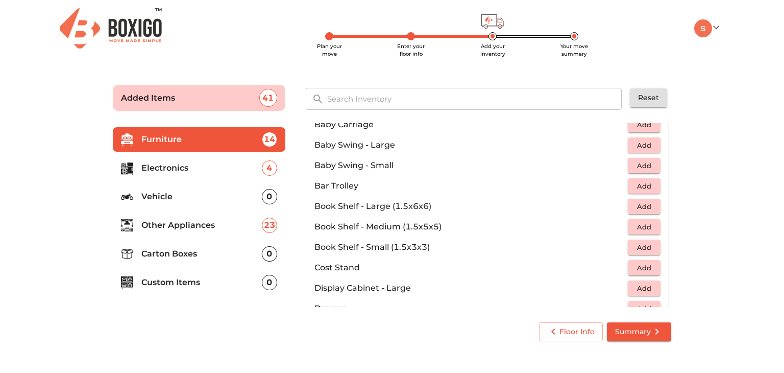
scroll to position [175, 0]
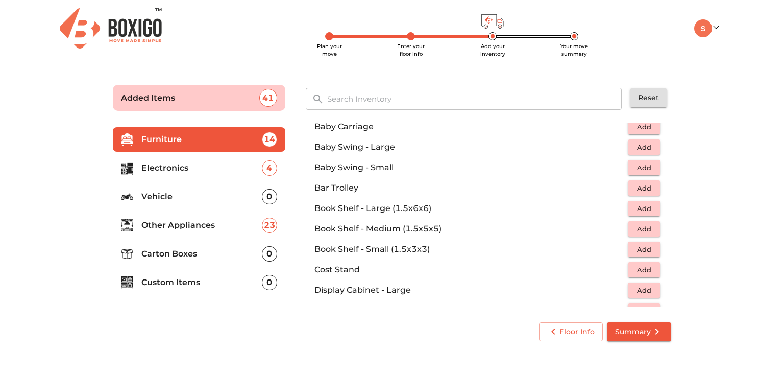
click at [666, 200] on div "Sofa 3 Added Table 4 Added Chair 1 Added Cot 2 Added Mattress 2 Added Cupboard …" at bounding box center [488, 215] width 365 height 184
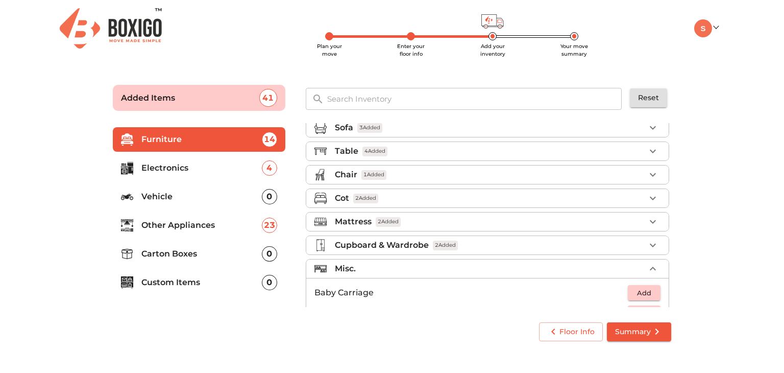
scroll to position [0, 0]
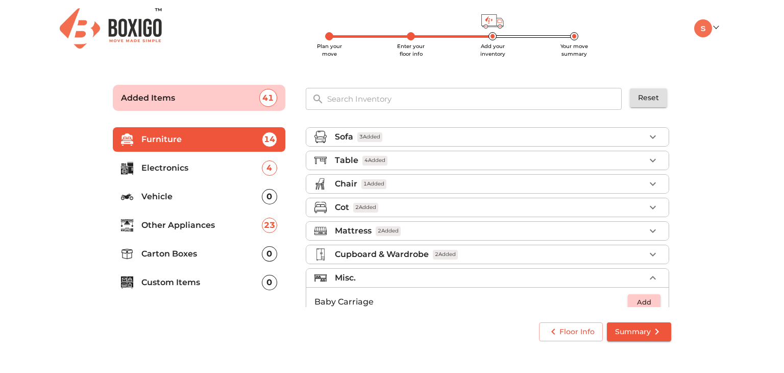
click at [224, 143] on p "Furniture" at bounding box center [201, 139] width 120 height 12
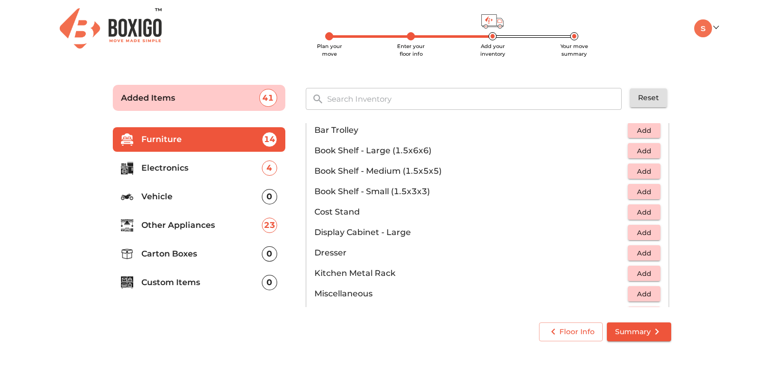
scroll to position [229, 0]
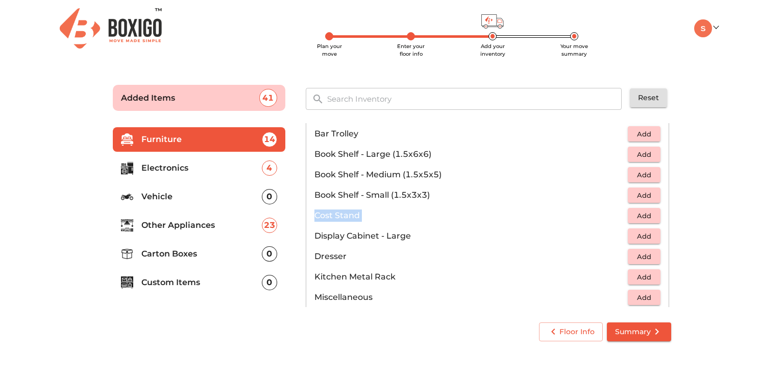
drag, startPoint x: 665, startPoint y: 203, endPoint x: 667, endPoint y: 217, distance: 15.0
click at [667, 217] on div "Sofa 3 Added Table 4 Added Chair 1 Added Cot 2 Added Mattress 2 Added Cupboard …" at bounding box center [488, 215] width 365 height 184
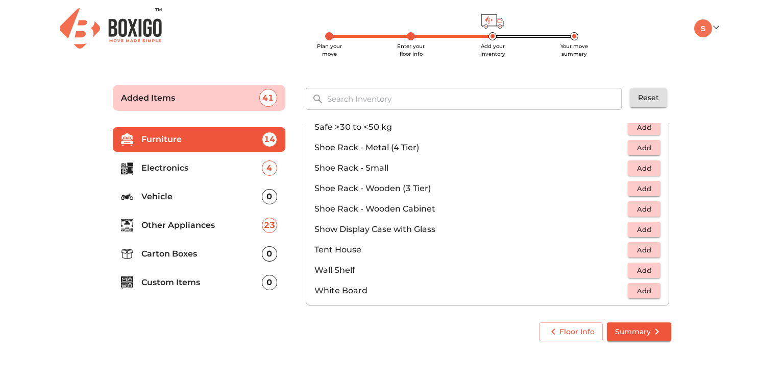
scroll to position [547, 0]
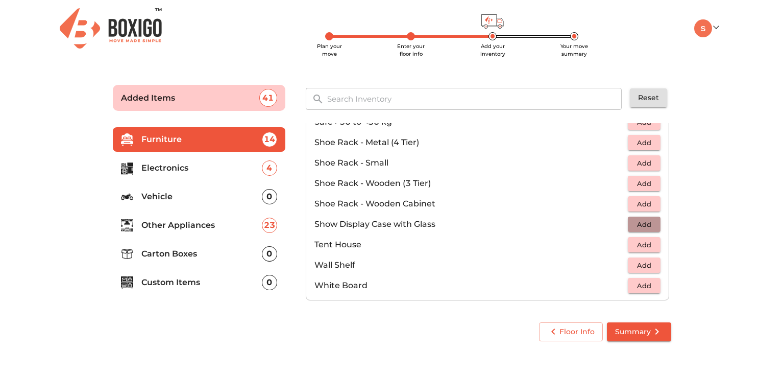
click at [636, 225] on span "Add" at bounding box center [644, 224] width 22 height 12
click at [267, 256] on div "0" at bounding box center [269, 253] width 15 height 15
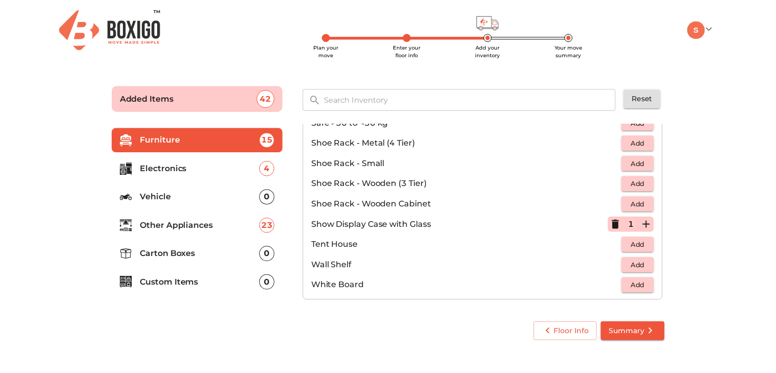
scroll to position [0, 0]
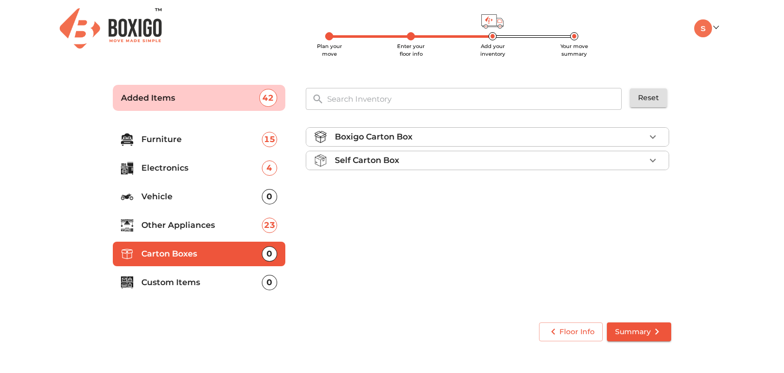
click at [651, 158] on icon "button" at bounding box center [653, 160] width 12 height 12
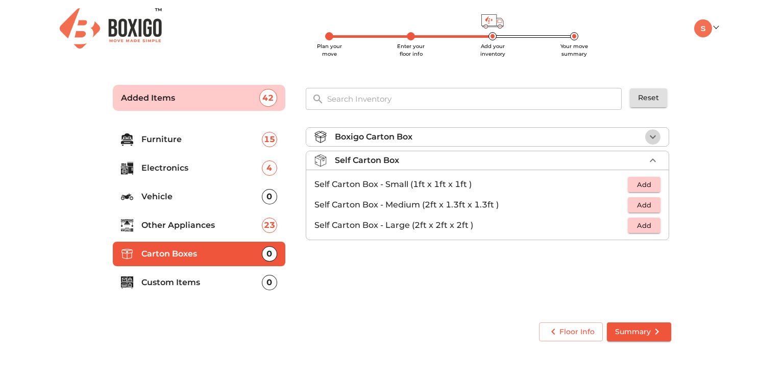
click at [650, 139] on icon "button" at bounding box center [653, 137] width 12 height 12
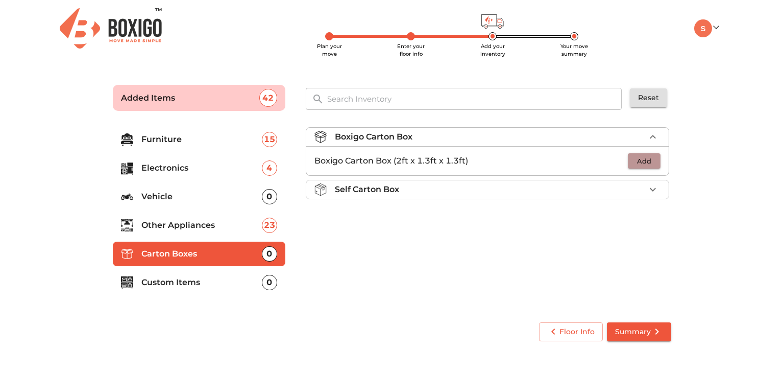
click at [643, 160] on span "Add" at bounding box center [644, 161] width 22 height 12
click at [655, 157] on icon "button" at bounding box center [653, 161] width 12 height 12
click at [200, 284] on p "Custom Items" at bounding box center [201, 282] width 120 height 12
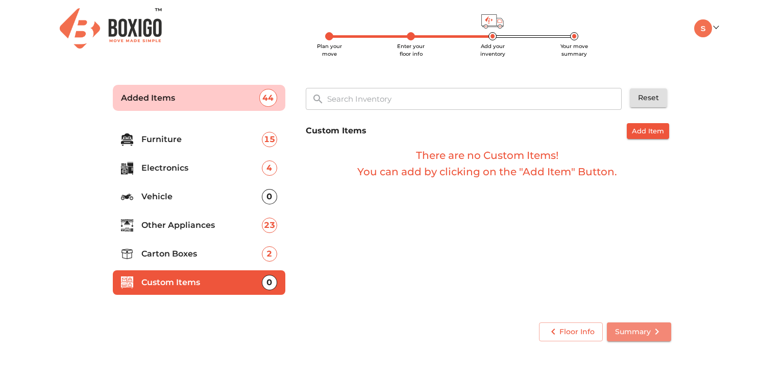
click at [640, 332] on span "Summary" at bounding box center [639, 331] width 48 height 13
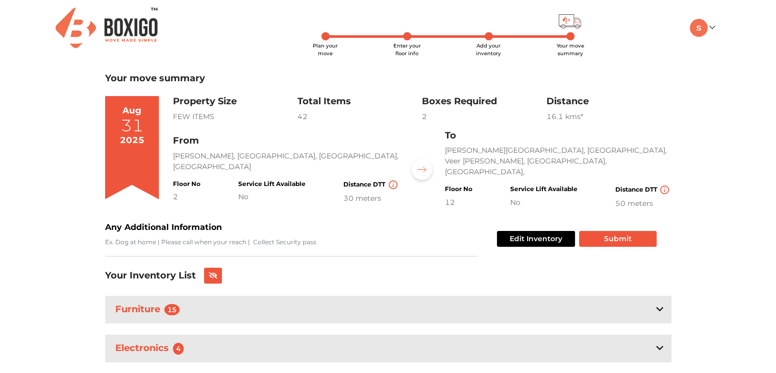
click at [408, 42] on span "Enter your floor info" at bounding box center [407, 49] width 28 height 14
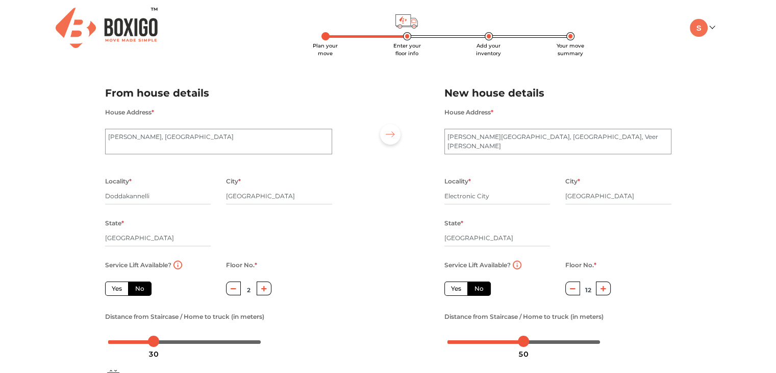
click at [453, 288] on label "Yes" at bounding box center [455, 288] width 23 height 14
click at [453, 288] on input "Yes" at bounding box center [454, 287] width 7 height 7
radio input "true"
radio input "false"
type input "0"
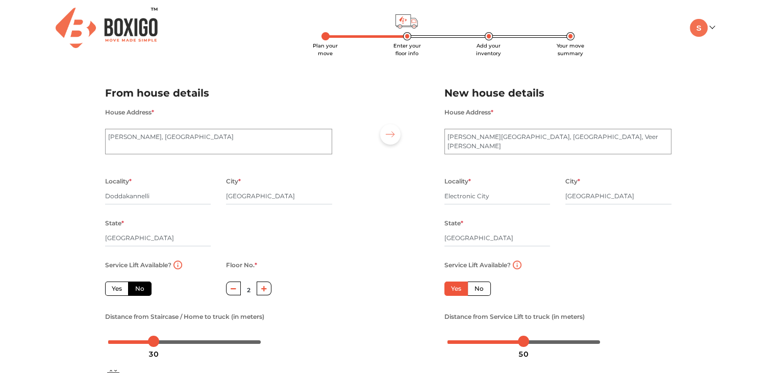
click at [116, 293] on label "Yes" at bounding box center [116, 288] width 23 height 14
click at [116, 290] on input "Yes" at bounding box center [115, 287] width 7 height 7
radio input "true"
type input "0"
click at [488, 42] on span "Add your inventory" at bounding box center [488, 49] width 25 height 14
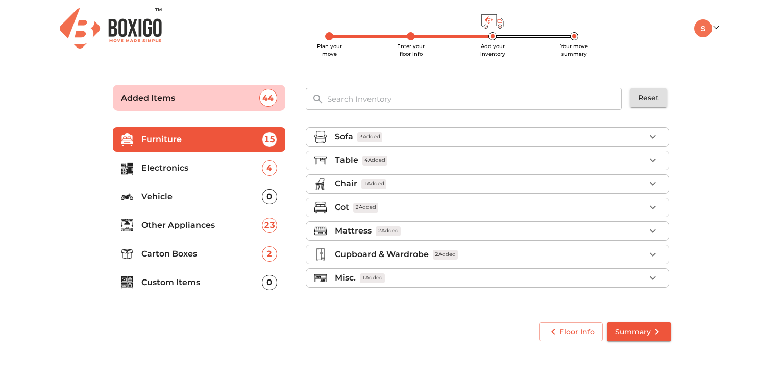
click at [208, 146] on li "Furniture 15" at bounding box center [199, 139] width 172 height 24
click at [653, 182] on icon "button" at bounding box center [653, 184] width 12 height 12
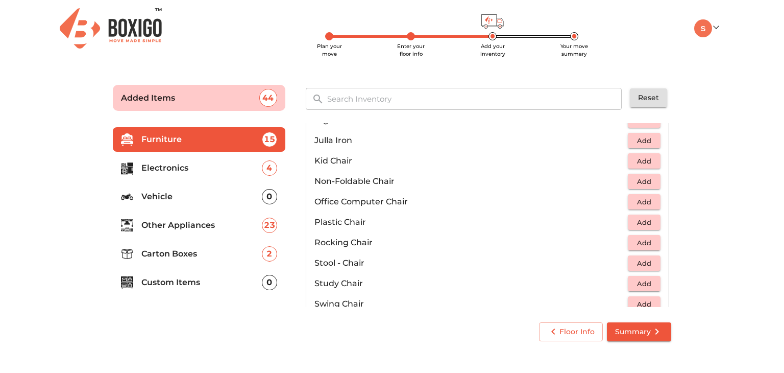
scroll to position [286, 0]
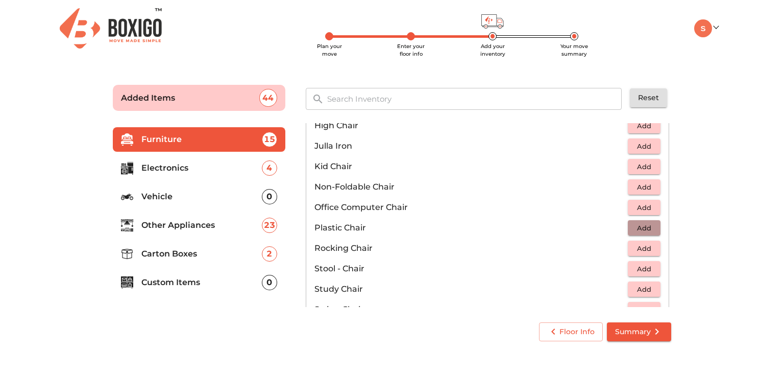
click at [633, 225] on span "Add" at bounding box center [644, 228] width 22 height 12
click at [653, 228] on icon "button" at bounding box center [653, 227] width 12 height 12
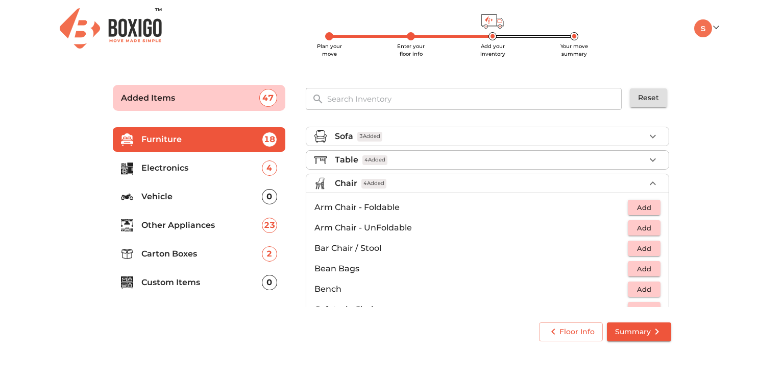
scroll to position [0, 0]
click at [591, 137] on div "Sofa 3 Added" at bounding box center [490, 137] width 310 height 12
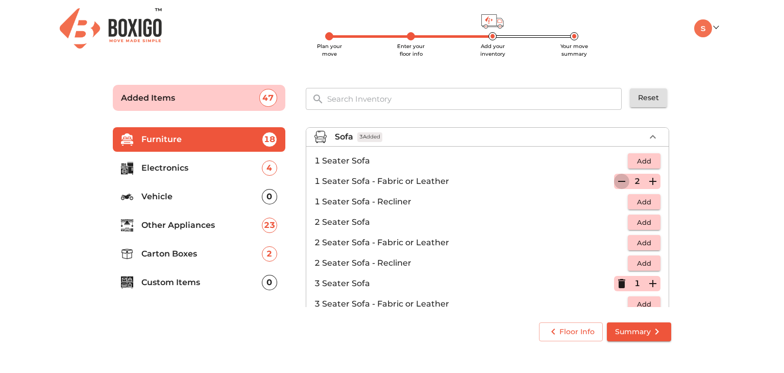
click at [615, 178] on icon "button" at bounding box center [621, 181] width 12 height 12
click at [647, 159] on span "Add" at bounding box center [644, 161] width 22 height 12
click at [649, 159] on icon "button" at bounding box center [652, 160] width 7 height 7
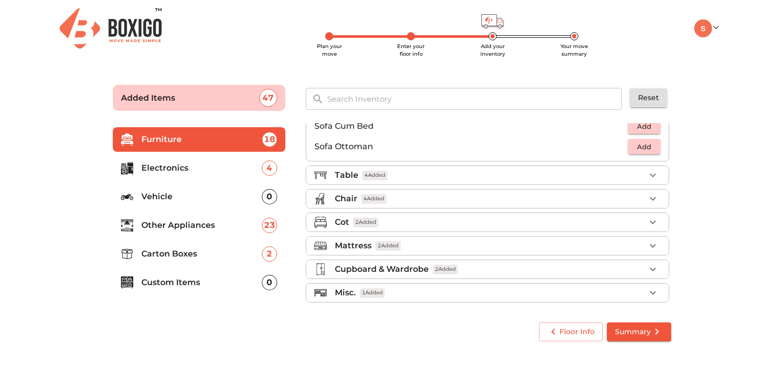
scroll to position [302, 0]
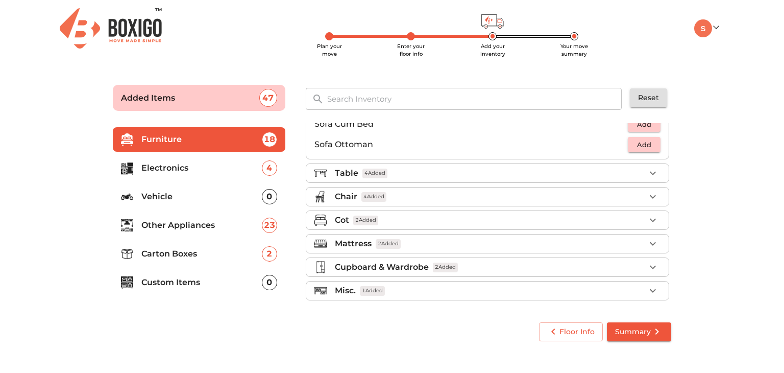
click at [615, 169] on div "Table 4 Added" at bounding box center [490, 173] width 310 height 12
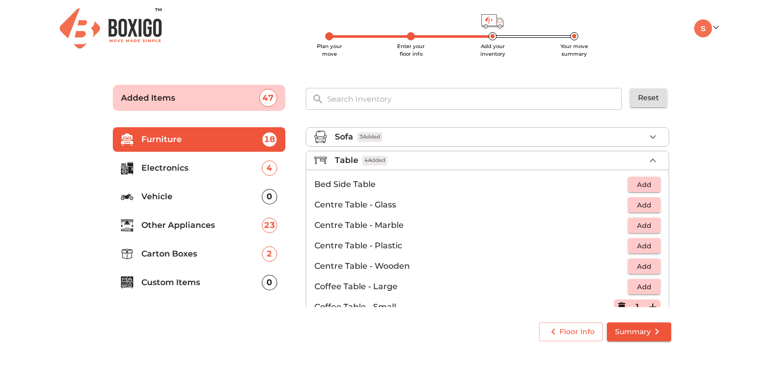
scroll to position [47, 0]
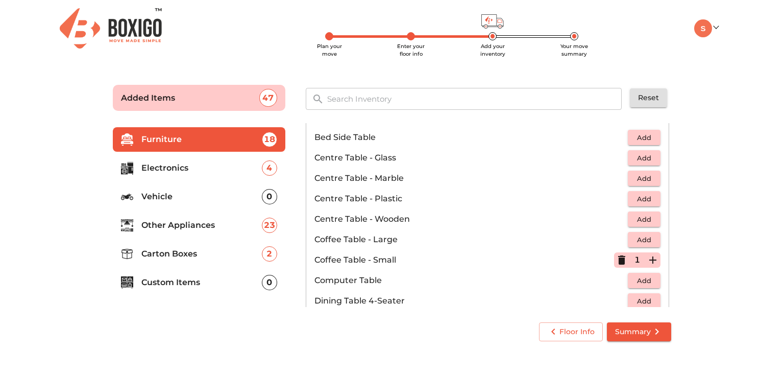
click at [662, 301] on li "Dining Table 4-Seater Add" at bounding box center [487, 300] width 362 height 20
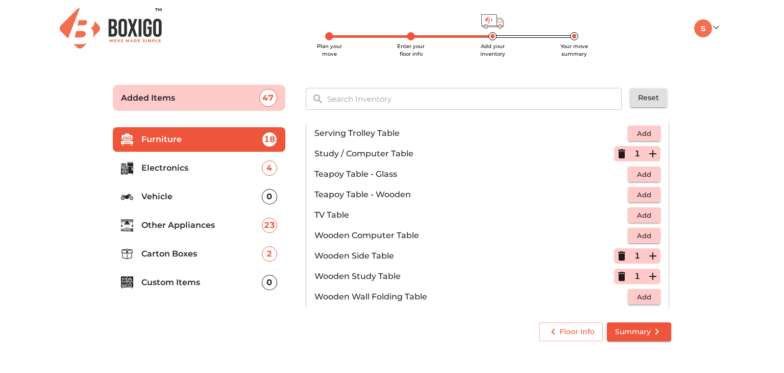
scroll to position [592, 0]
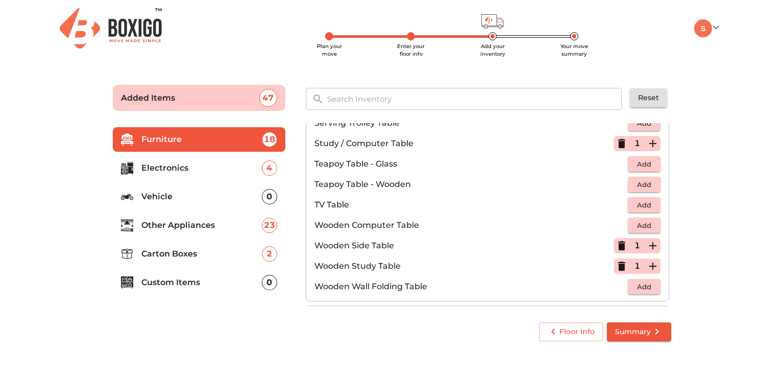
click at [266, 163] on div "4" at bounding box center [269, 167] width 15 height 15
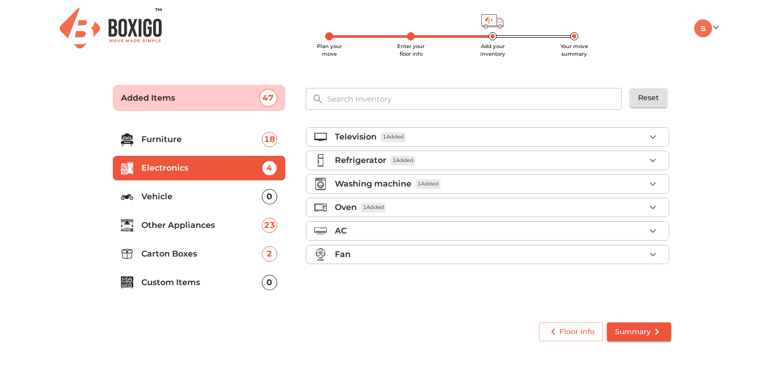
click at [265, 223] on div "23" at bounding box center [269, 224] width 15 height 15
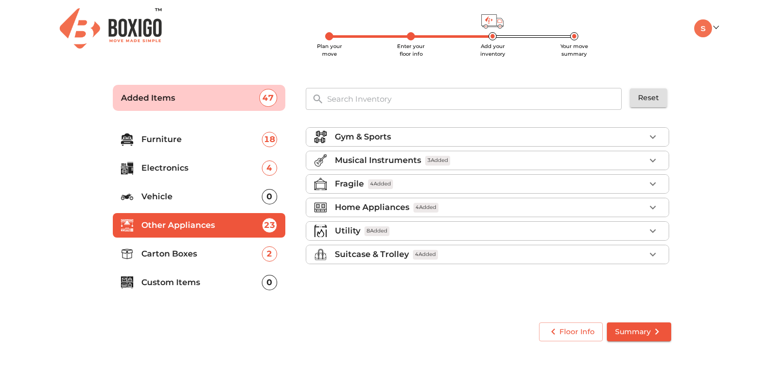
click at [651, 231] on icon "button" at bounding box center [653, 231] width 12 height 12
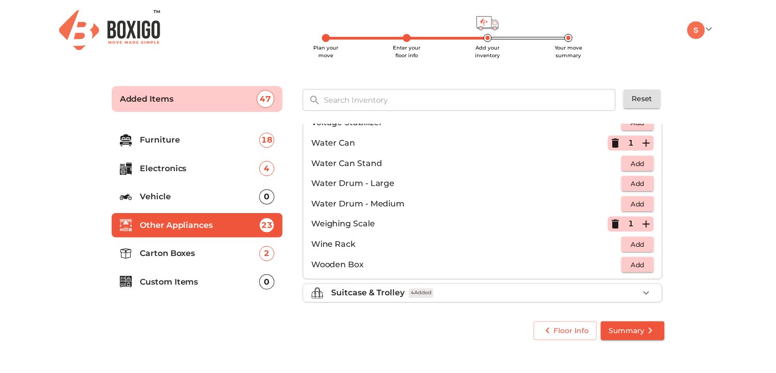
scroll to position [769, 0]
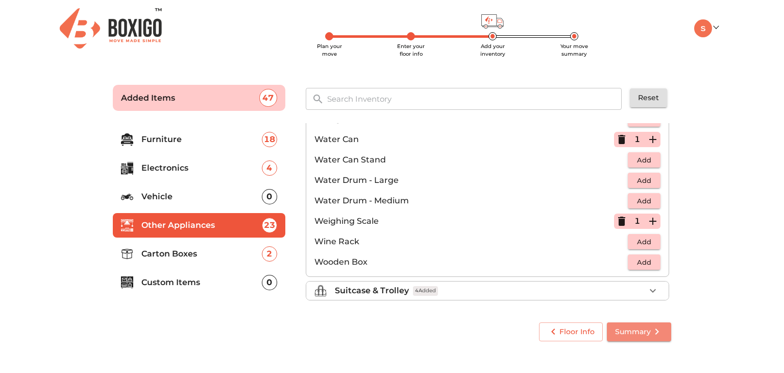
click at [635, 336] on span "Summary" at bounding box center [639, 331] width 48 height 13
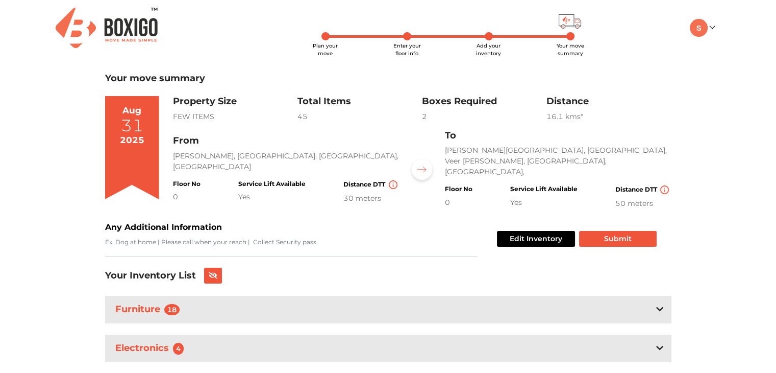
click at [409, 47] on span "Enter your floor info" at bounding box center [407, 49] width 28 height 14
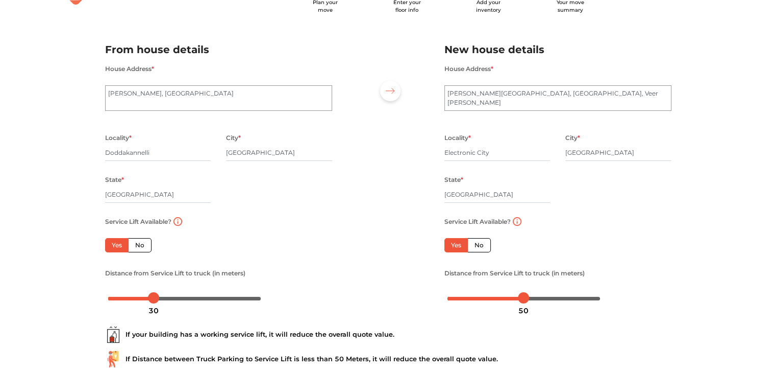
scroll to position [43, 0]
click at [286, 127] on div "House Address * Sri Sai Ikon, Sarjapur Main Rd" at bounding box center [218, 97] width 242 height 69
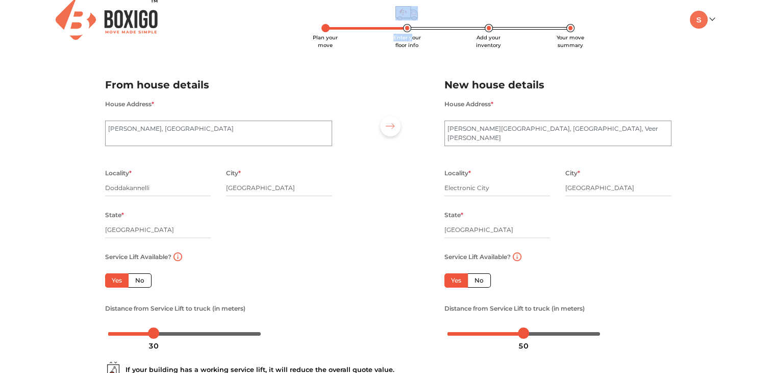
scroll to position [0, 0]
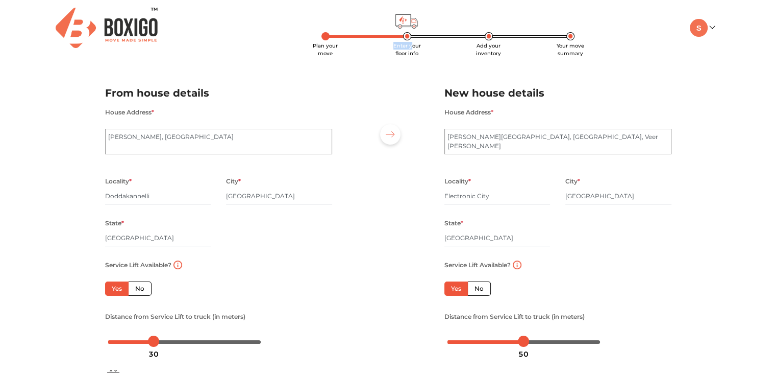
drag, startPoint x: 412, startPoint y: 7, endPoint x: 405, endPoint y: 39, distance: 33.3
click at [405, 42] on li "Enter your floor info" at bounding box center [407, 49] width 82 height 15
click at [403, 42] on span "Enter your floor info" at bounding box center [407, 49] width 28 height 14
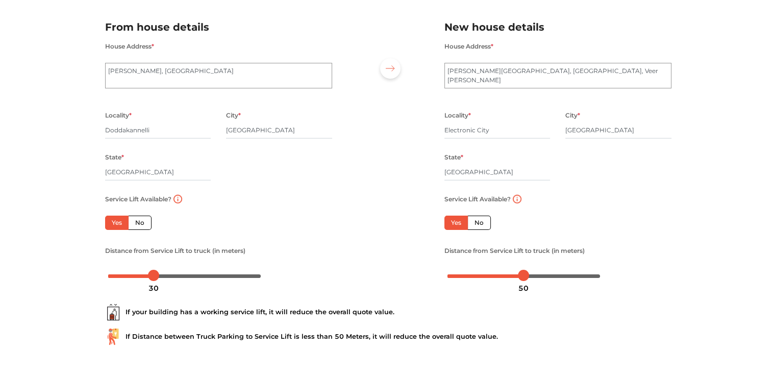
scroll to position [112, 0]
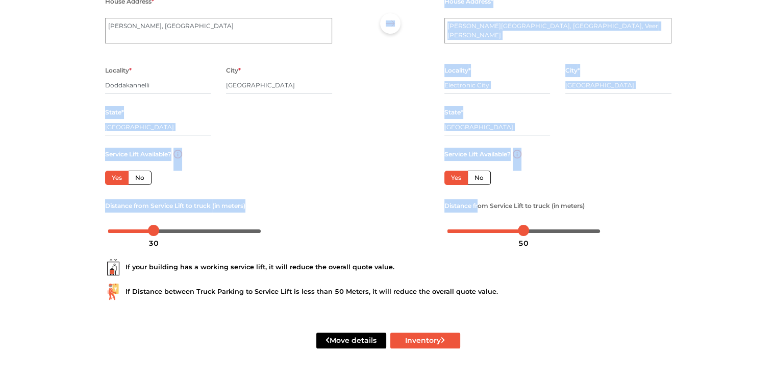
drag, startPoint x: 320, startPoint y: 121, endPoint x: 485, endPoint y: 212, distance: 188.4
click at [485, 212] on div "From house details House Address * Sri Sai Ikon, Sarjapur Main Rd Locality * Do…" at bounding box center [388, 102] width 582 height 281
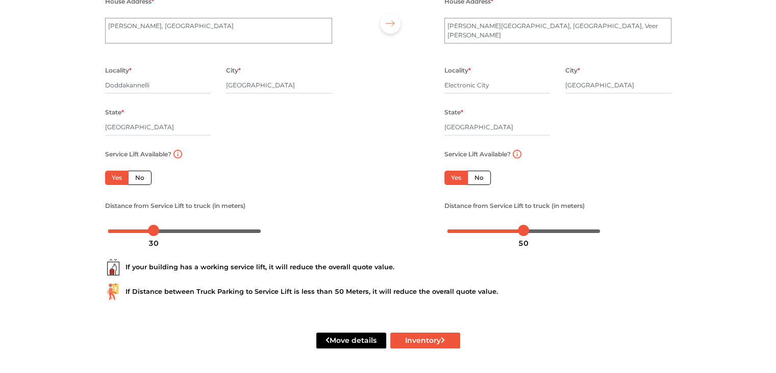
click at [771, 219] on div "Plan your move Enter your floor info Add your inventory Your move summary My Mo…" at bounding box center [388, 130] width 776 height 483
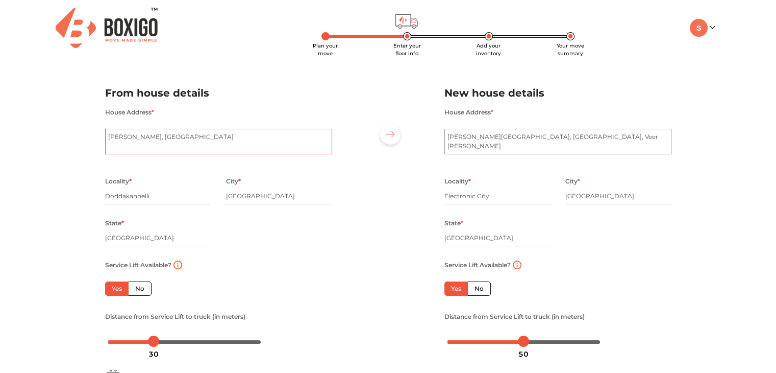
click at [237, 134] on textarea "Sri Sai Ikon, Sarjapur Main Rd" at bounding box center [218, 142] width 227 height 26
type textarea "S"
type textarea "sri sai i"
click at [324, 42] on span "Plan your move" at bounding box center [325, 49] width 25 height 14
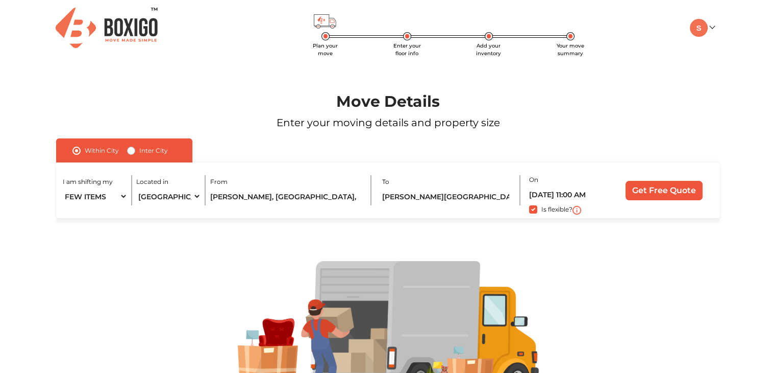
click at [541, 211] on label "Is flexible?" at bounding box center [556, 208] width 31 height 11
click at [64, 211] on input "Is flexible?" at bounding box center [60, 208] width 8 height 10
checkbox input "false"
click at [688, 195] on input "Get Free Quote" at bounding box center [664, 190] width 77 height 19
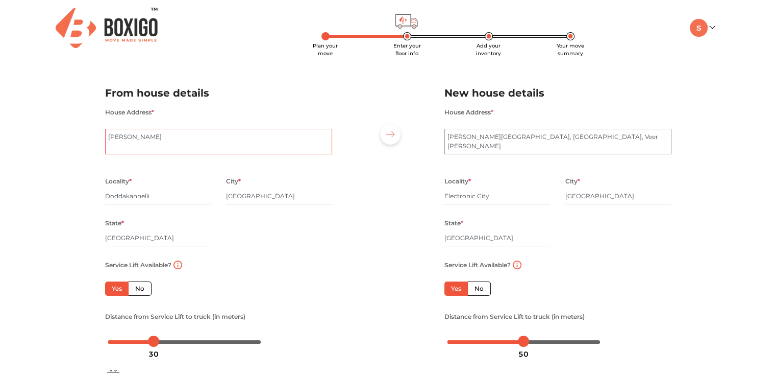
click at [153, 137] on textarea "sri sai i" at bounding box center [218, 142] width 227 height 26
type textarea "s"
type textarea "S"
click at [161, 138] on textarea "sri sai i" at bounding box center [218, 142] width 227 height 26
type textarea "Flat-201, Sri Sai Ikon Apartment"
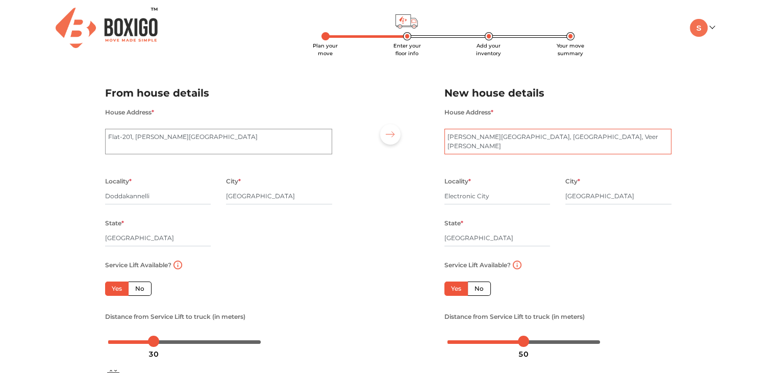
click at [449, 139] on textarea "Gopalan lakefront, Veerasandra Main Road, Veer Sandra" at bounding box center [557, 142] width 227 height 26
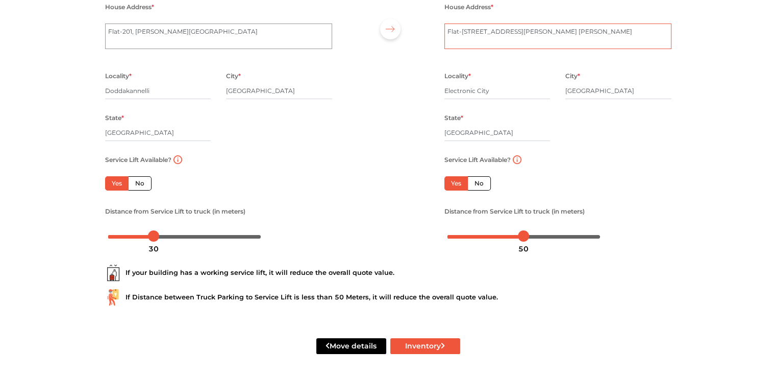
scroll to position [112, 0]
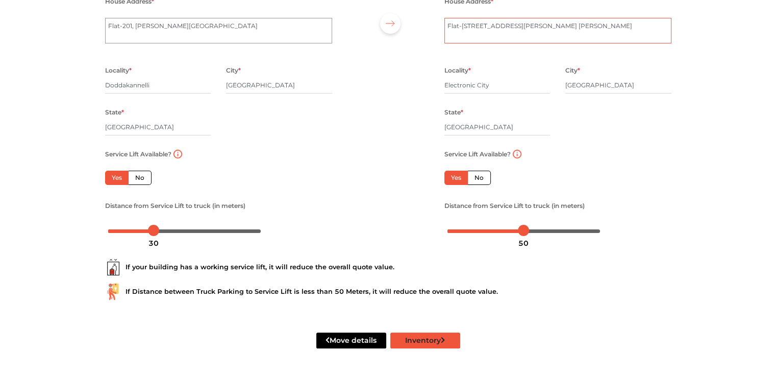
type textarea "Flat-1206,Gopalan lakefront, Veerasandra Main Road, Veer Sandra"
click at [431, 345] on button "Inventory" at bounding box center [425, 340] width 70 height 16
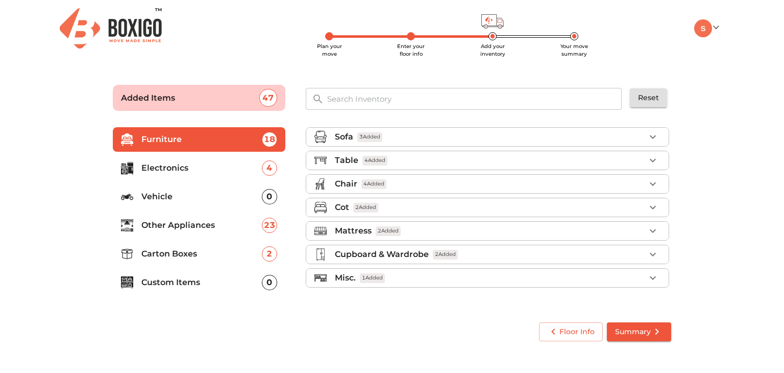
drag, startPoint x: 783, startPoint y: 236, endPoint x: 783, endPoint y: 295, distance: 59.2
click at [783, 295] on html "Plan your move Enter your floor info Add your inventory Your move summary My Mo…" at bounding box center [392, 186] width 784 height 373
click at [642, 337] on span "Summary" at bounding box center [639, 331] width 48 height 13
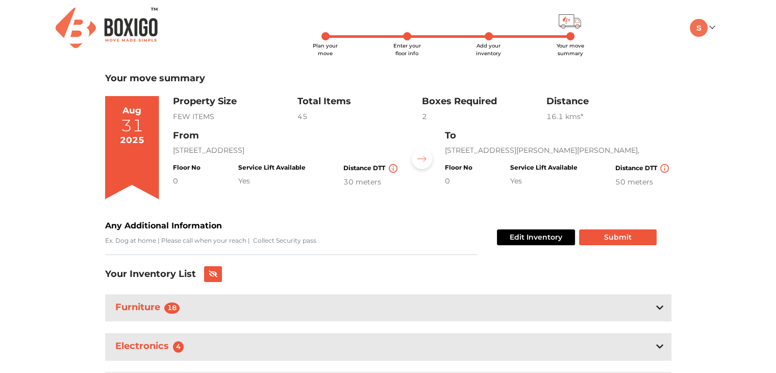
click at [175, 186] on div "0" at bounding box center [187, 181] width 28 height 11
click at [711, 25] on link at bounding box center [702, 27] width 24 height 10
click at [725, 97] on button "LOGOUT" at bounding box center [731, 99] width 82 height 19
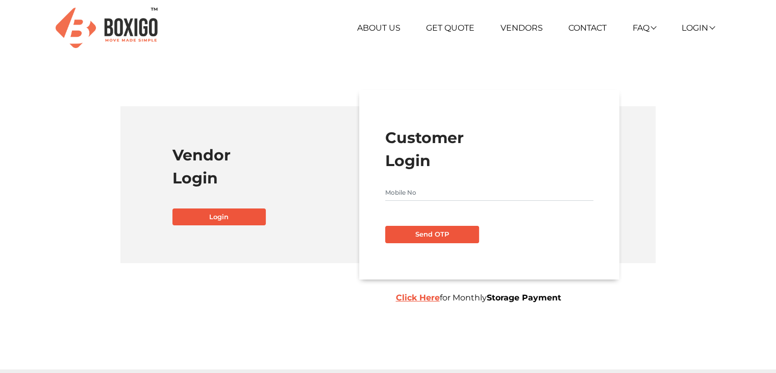
click at [410, 199] on input "text" at bounding box center [489, 192] width 208 height 16
type input "9483514605"
click at [436, 234] on button "Send OTP" at bounding box center [432, 234] width 94 height 17
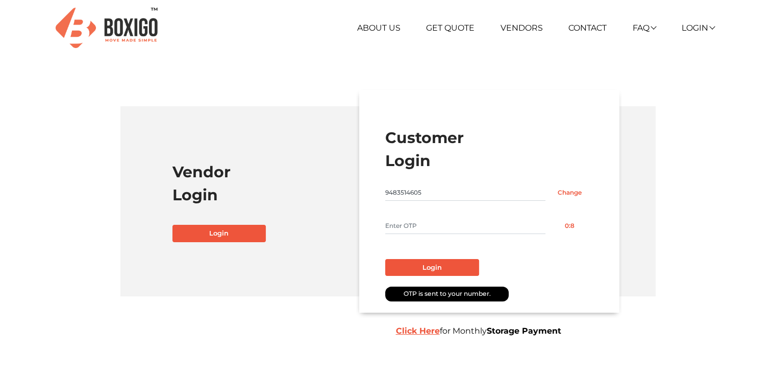
click at [436, 227] on input "text" at bounding box center [465, 225] width 160 height 16
type input "1780"
click at [438, 270] on button "Login" at bounding box center [432, 267] width 94 height 17
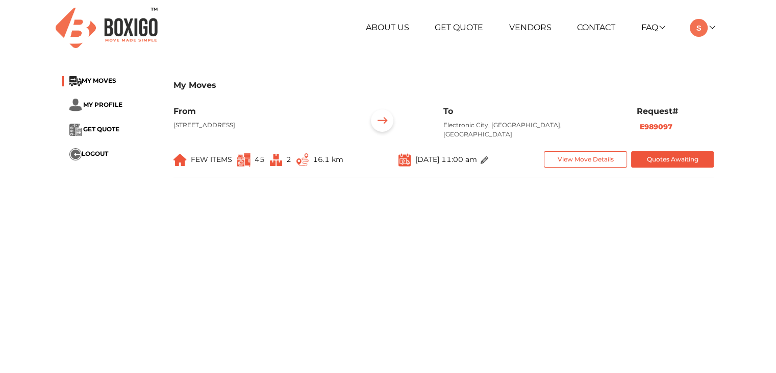
click at [488, 160] on img at bounding box center [485, 160] width 8 height 8
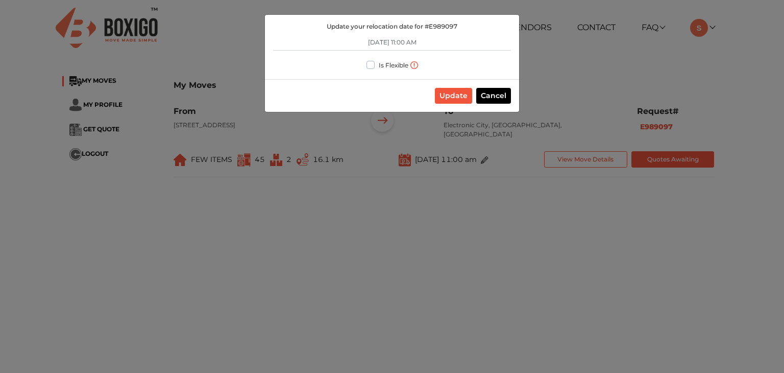
click at [545, 76] on div "Update your relocation date for # E989097 31/08/2025 11:00 AM Is Flexible Updat…" at bounding box center [392, 186] width 784 height 373
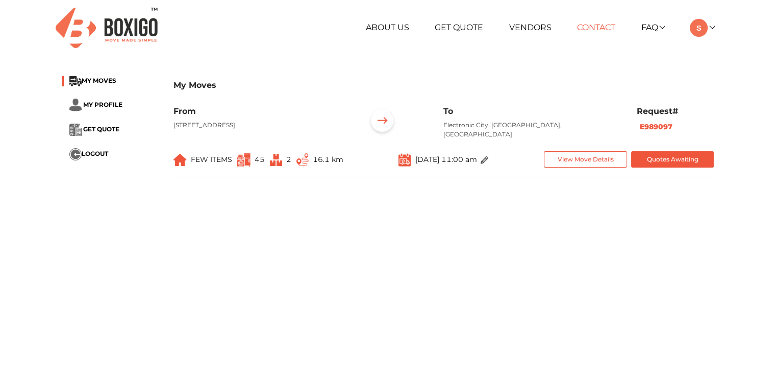
click at [596, 26] on link "Contact" at bounding box center [596, 27] width 38 height 10
click at [585, 27] on link "Contact" at bounding box center [596, 27] width 38 height 10
click at [603, 164] on button "View Move Details" at bounding box center [585, 159] width 83 height 17
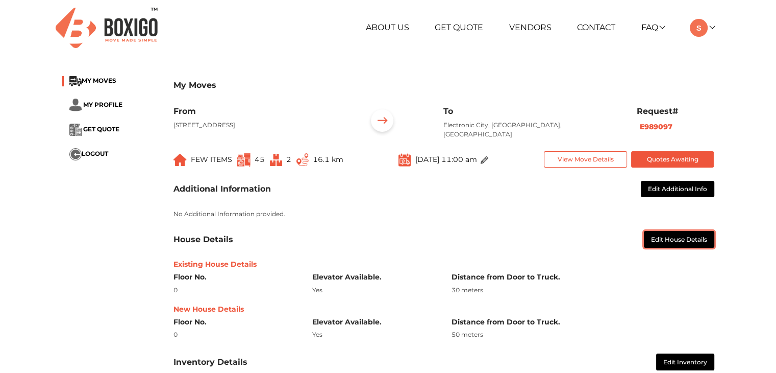
click at [666, 241] on button "Edit House Details" at bounding box center [679, 239] width 70 height 17
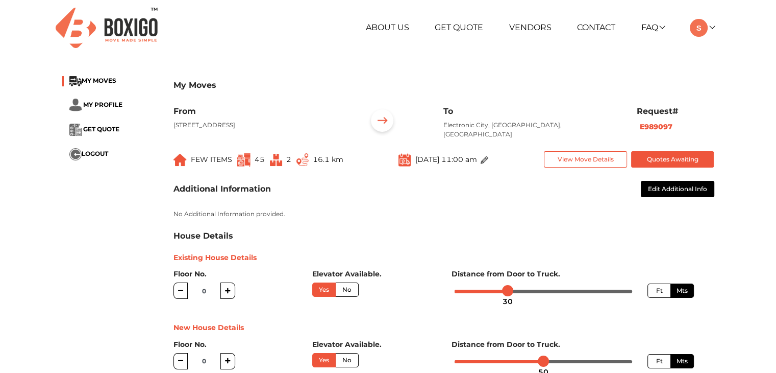
click at [226, 290] on icon "button" at bounding box center [228, 290] width 6 height 6
type input "2"
click at [231, 361] on button "button" at bounding box center [227, 361] width 15 height 16
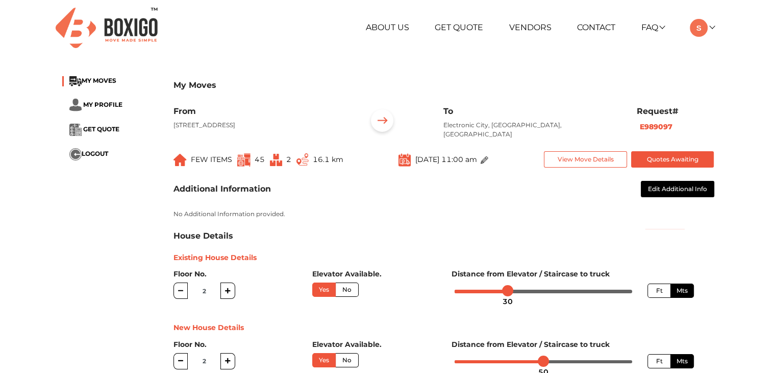
click at [231, 361] on button "button" at bounding box center [227, 361] width 15 height 16
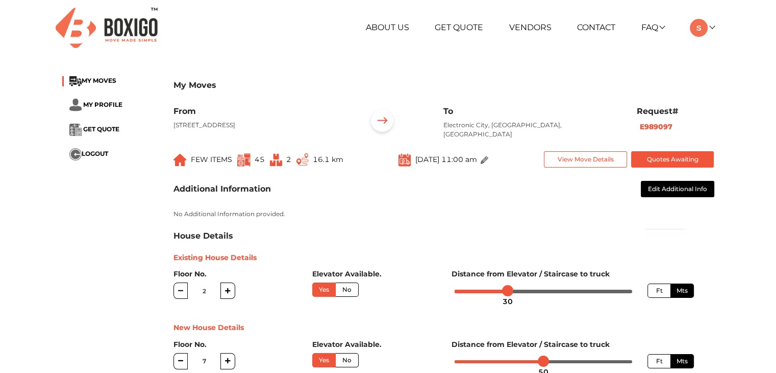
click at [231, 361] on button "button" at bounding box center [227, 361] width 15 height 16
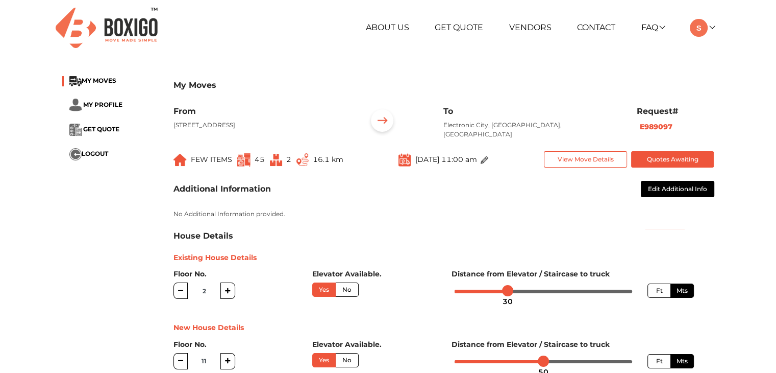
type input "12"
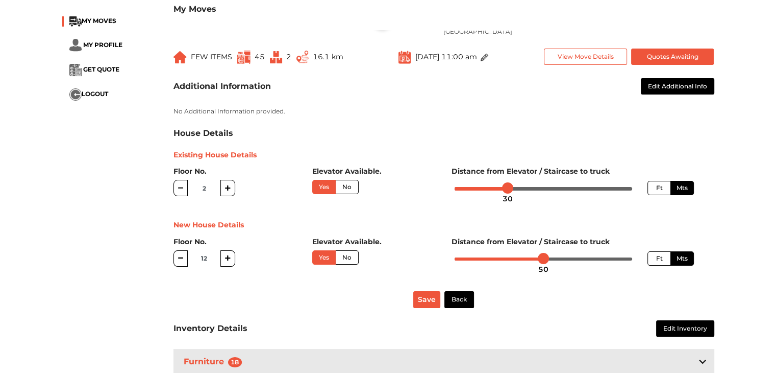
scroll to position [116, 0]
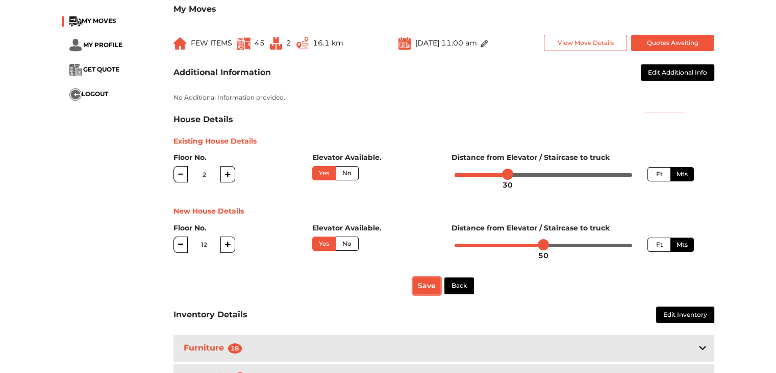
click at [428, 290] on button "Save" at bounding box center [426, 285] width 27 height 17
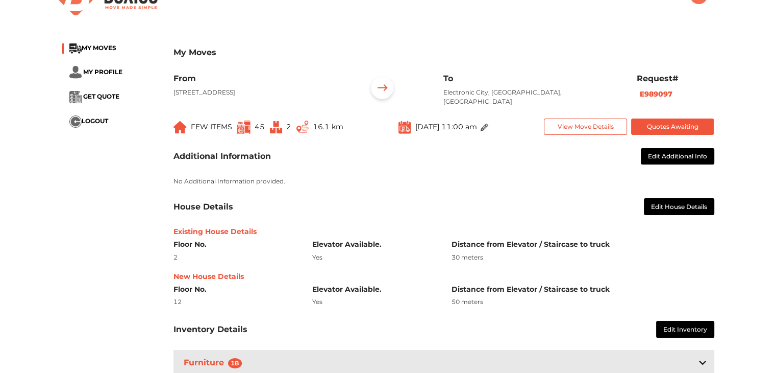
scroll to position [0, 0]
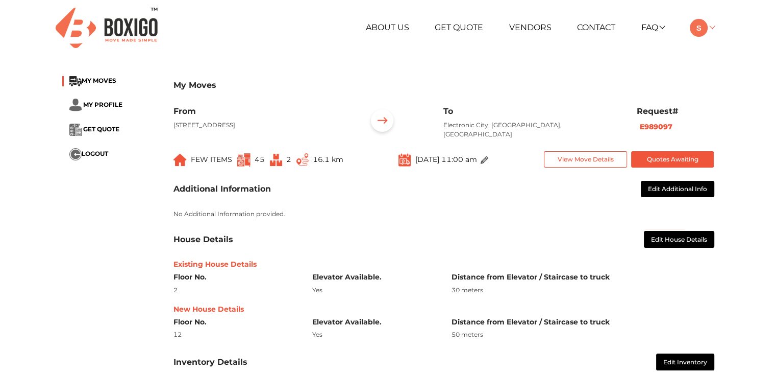
click at [709, 27] on link at bounding box center [702, 27] width 24 height 10
click at [745, 101] on button "LOGOUT" at bounding box center [731, 99] width 82 height 19
